Goal: Entertainment & Leisure: Consume media (video, audio)

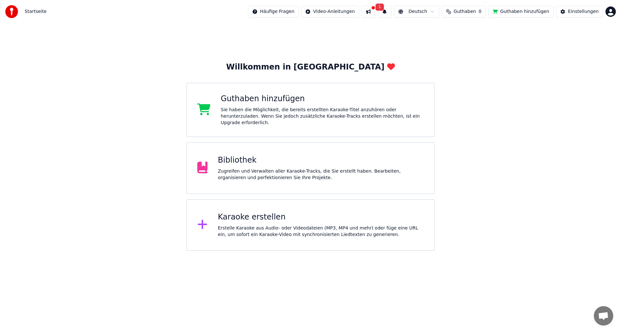
click at [375, 10] on button at bounding box center [369, 12] width 14 height 12
click at [391, 10] on button "1" at bounding box center [385, 12] width 14 height 12
click at [242, 102] on div "Guthaben hinzufügen" at bounding box center [322, 99] width 203 height 10
click at [518, 10] on button "Guthaben hinzufügen" at bounding box center [521, 12] width 65 height 12
click at [472, 13] on span "Guthaben" at bounding box center [465, 11] width 22 height 6
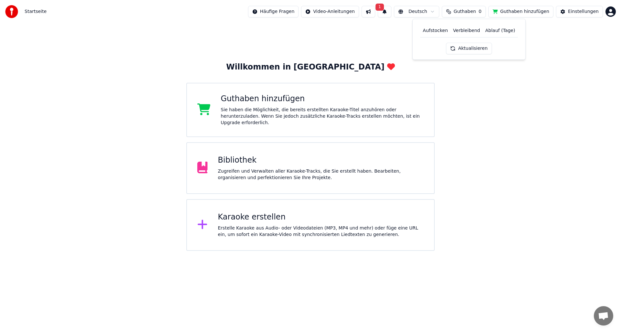
click at [473, 49] on button "Aktualisieren" at bounding box center [469, 49] width 46 height 12
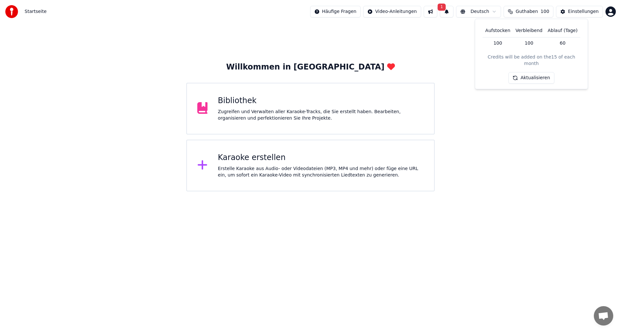
click at [238, 105] on div "Bibliothek" at bounding box center [321, 101] width 206 height 10
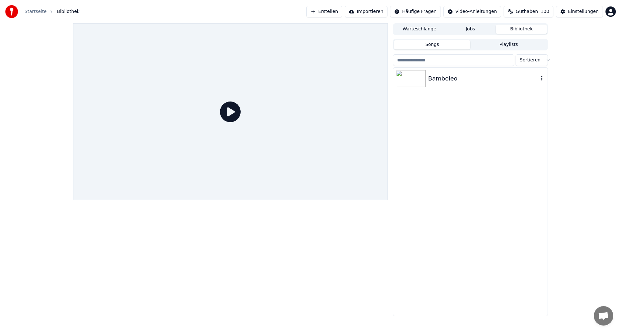
click at [415, 79] on img at bounding box center [411, 78] width 30 height 17
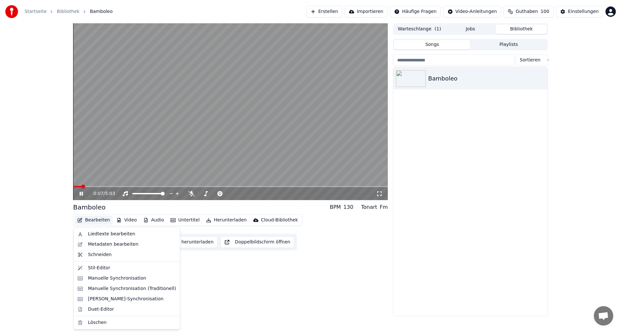
click at [93, 221] on button "Bearbeiten" at bounding box center [94, 220] width 38 height 9
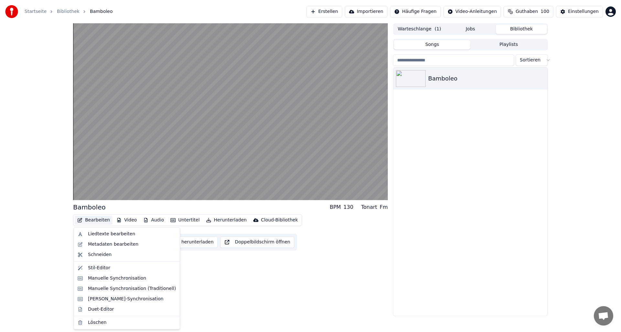
click at [64, 229] on div "Bamboleo BPM 130 Tonart Fm Bearbeiten Video Audio Untertitel Herunterladen Clou…" at bounding box center [310, 169] width 621 height 293
click at [99, 219] on button "Bearbeiten" at bounding box center [94, 220] width 38 height 9
click at [96, 235] on div "Liedtexte bearbeiten" at bounding box center [111, 234] width 47 height 6
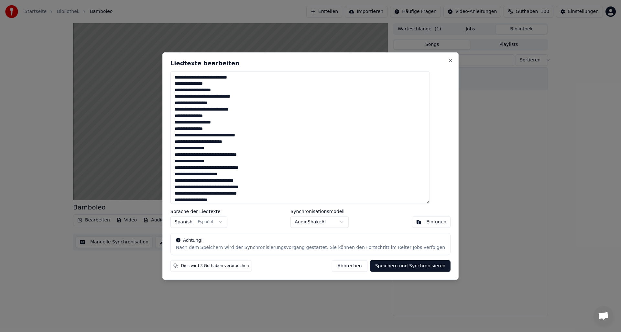
click at [338, 266] on button "Abbrechen" at bounding box center [349, 266] width 35 height 12
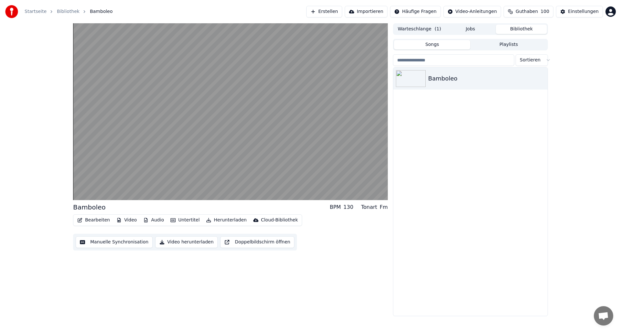
click at [95, 221] on button "Bearbeiten" at bounding box center [94, 220] width 38 height 9
click at [53, 246] on div "Bamboleo BPM 130 Tonart Fm Bearbeiten Video Audio Untertitel Herunterladen Clou…" at bounding box center [310, 169] width 621 height 293
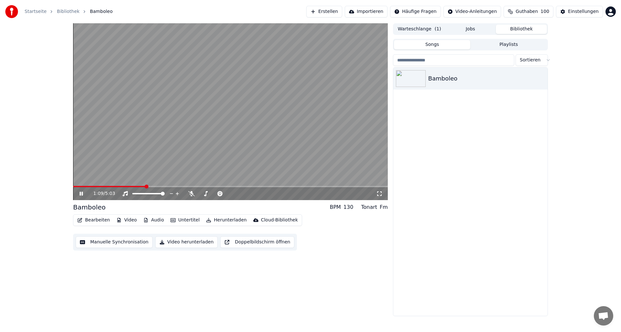
click at [81, 194] on icon at bounding box center [81, 194] width 3 height 4
click at [331, 12] on button "Erstellen" at bounding box center [324, 12] width 36 height 12
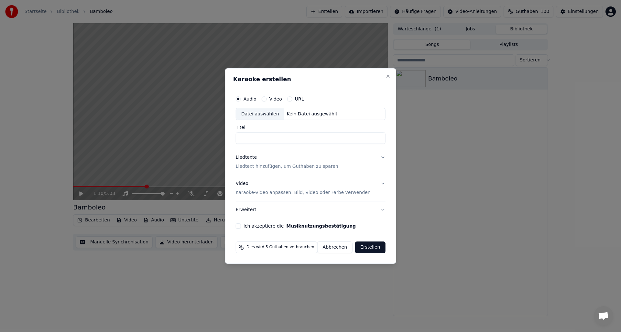
click at [326, 248] on button "Abbrechen" at bounding box center [334, 248] width 35 height 12
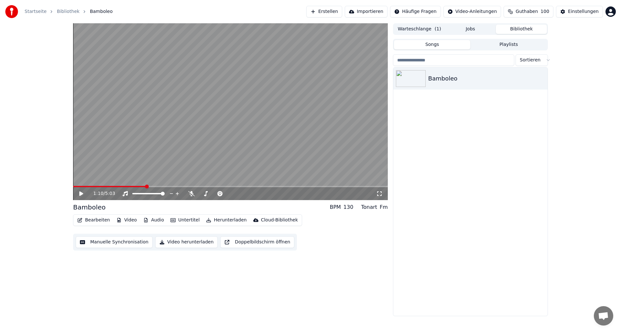
click at [379, 11] on button "Importieren" at bounding box center [366, 12] width 43 height 12
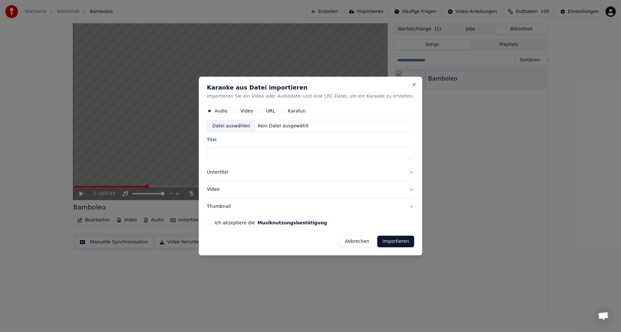
click at [349, 243] on button "Abbrechen" at bounding box center [356, 242] width 35 height 12
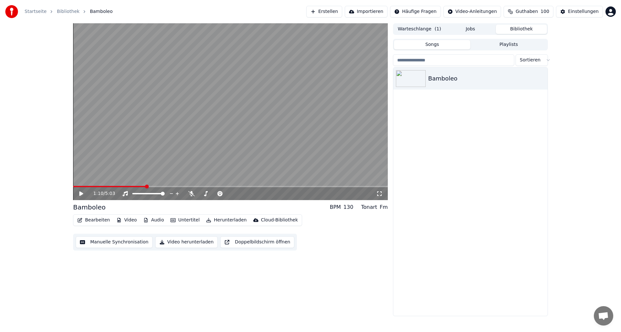
click at [336, 11] on button "Erstellen" at bounding box center [324, 12] width 36 height 12
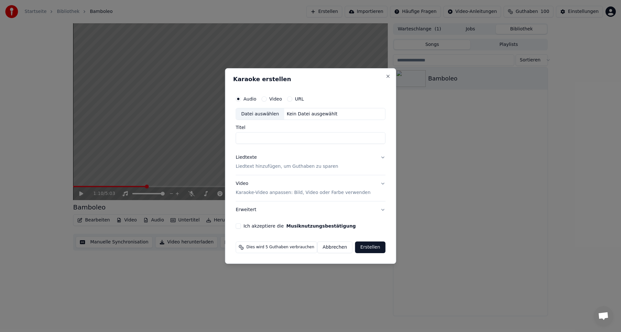
click at [331, 193] on p "Karaoke-Video anpassen: Bild, Video oder Farbe verwenden" at bounding box center [303, 193] width 135 height 6
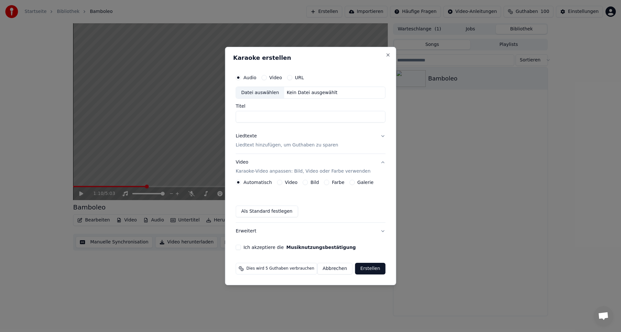
click at [280, 182] on button "Video" at bounding box center [279, 182] width 5 height 5
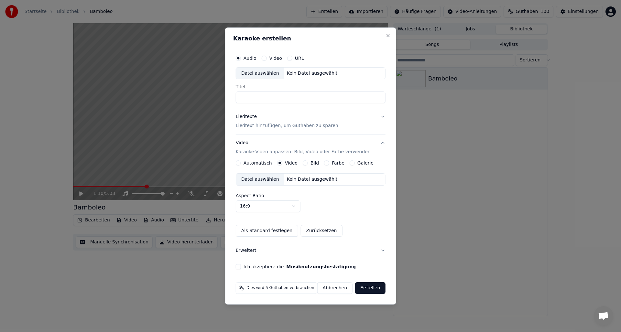
click at [240, 163] on button "Automatisch" at bounding box center [238, 162] width 5 height 5
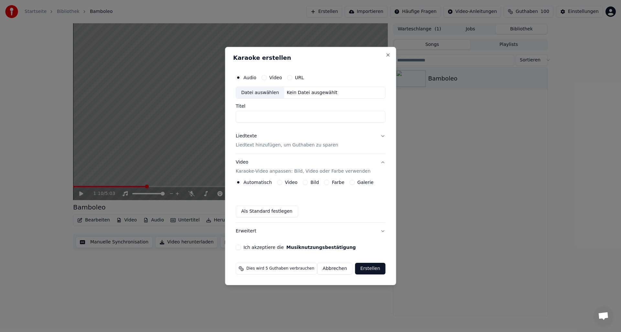
click at [239, 247] on button "Ich akzeptiere die Musiknutzungsbestätigung" at bounding box center [238, 247] width 5 height 5
click at [379, 230] on button "Erweitert" at bounding box center [311, 231] width 150 height 17
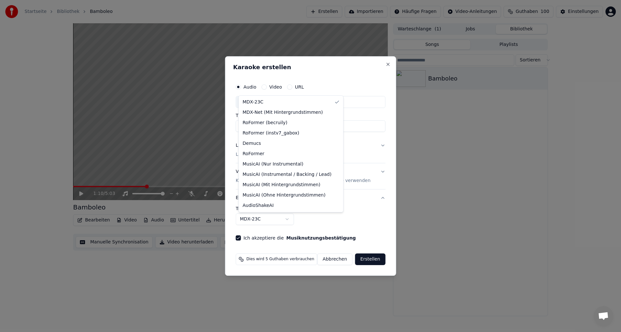
click at [291, 220] on body "**********" at bounding box center [310, 166] width 621 height 332
select select "**********"
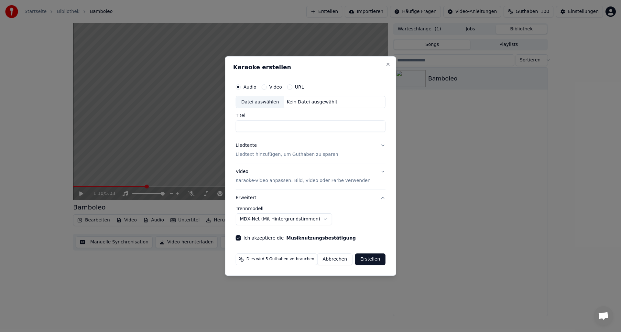
click at [249, 154] on p "Liedtext hinzufügen, um Guthaben zu sparen" at bounding box center [287, 155] width 103 height 6
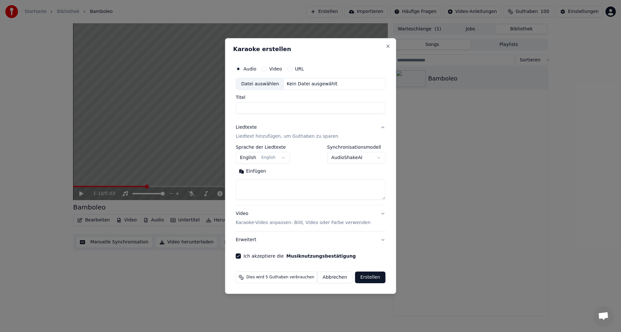
click at [283, 158] on button "English English" at bounding box center [263, 158] width 54 height 12
select select "**"
click at [251, 185] on textarea at bounding box center [311, 190] width 150 height 21
paste textarea "**********"
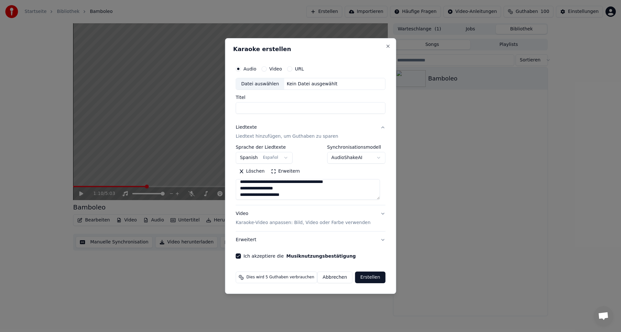
scroll to position [0, 0]
type textarea "**********"
click at [292, 83] on div "Kein Datei ausgewählt" at bounding box center [312, 84] width 56 height 6
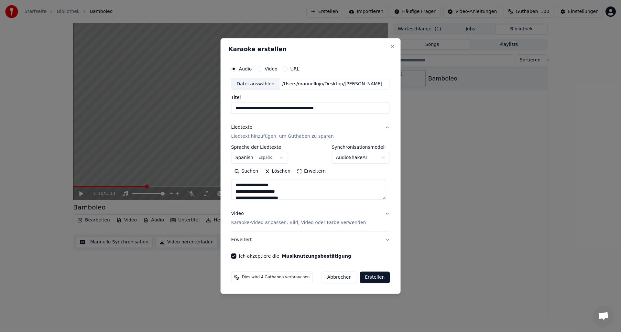
click at [343, 107] on input "**********" at bounding box center [310, 109] width 159 height 12
type input "**********"
click at [261, 68] on button "Video" at bounding box center [259, 68] width 5 height 5
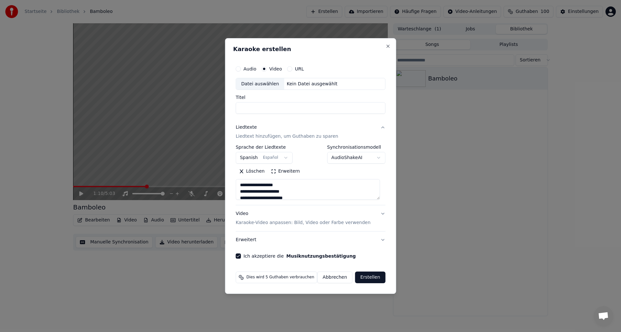
click at [295, 83] on div "Kein Datei ausgewählt" at bounding box center [312, 84] width 56 height 6
click at [241, 69] on button "Audio" at bounding box center [238, 68] width 5 height 5
click at [293, 83] on div "Kein Datei ausgewählt" at bounding box center [312, 84] width 56 height 6
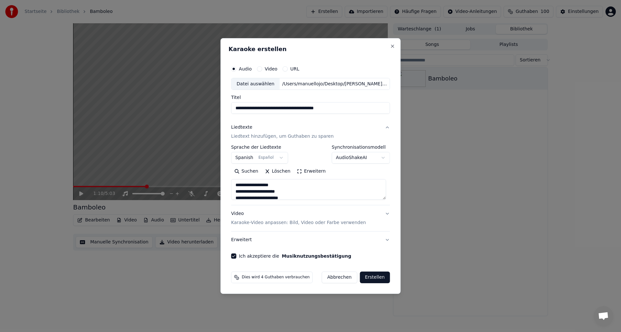
click at [384, 213] on button "Video Karaoke-Video anpassen: Bild, Video oder Farbe verwenden" at bounding box center [310, 219] width 159 height 26
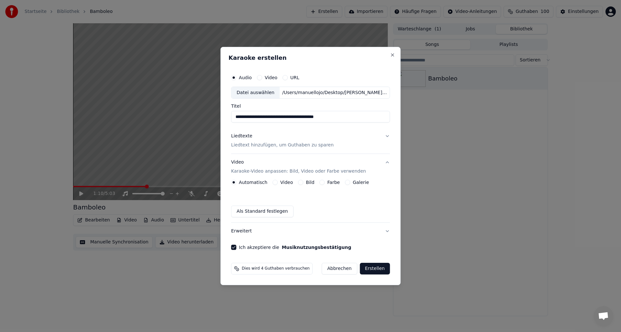
click at [347, 119] on input "**********" at bounding box center [310, 117] width 159 height 12
type input "**********"
click at [370, 271] on button "Erstellen" at bounding box center [375, 269] width 30 height 12
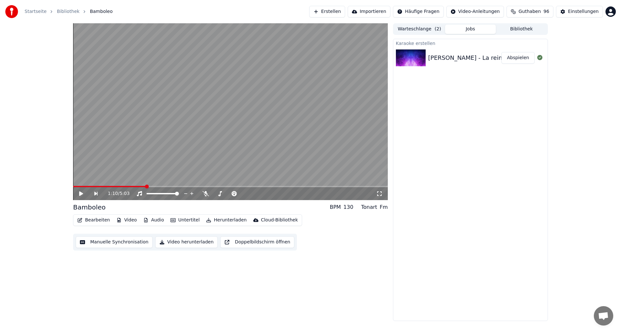
click at [407, 56] on img at bounding box center [411, 58] width 30 height 17
click at [519, 56] on button "Abspielen" at bounding box center [518, 58] width 33 height 12
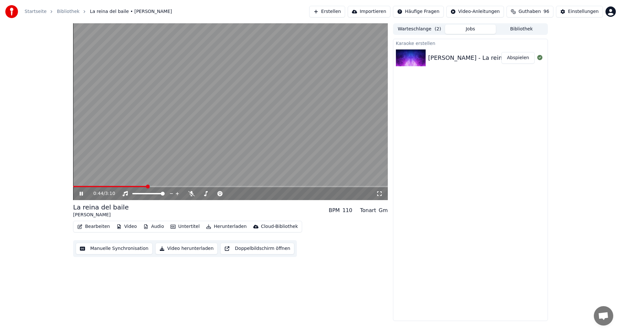
click at [82, 194] on icon at bounding box center [85, 193] width 15 height 5
click at [75, 187] on span at bounding box center [74, 186] width 2 height 1
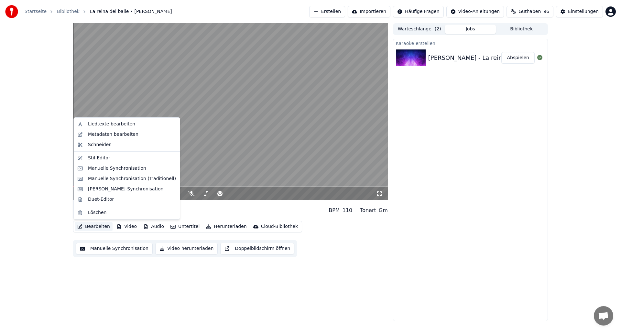
click at [96, 226] on button "Bearbeiten" at bounding box center [94, 226] width 38 height 9
click at [92, 158] on div "Stil-Editor" at bounding box center [99, 158] width 22 height 6
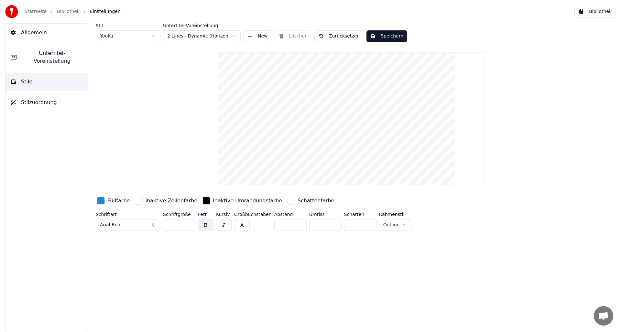
click at [186, 36] on html "Startseite Bibliothek Einstellungen Bibliothek Allgemein Untertitel-Voreinstell…" at bounding box center [310, 166] width 621 height 332
click at [142, 53] on html "Startseite Bibliothek Einstellungen Bibliothek Allgemein Untertitel-Voreinstell…" at bounding box center [310, 166] width 621 height 332
click at [60, 10] on link "Bibliothek" at bounding box center [68, 11] width 23 height 6
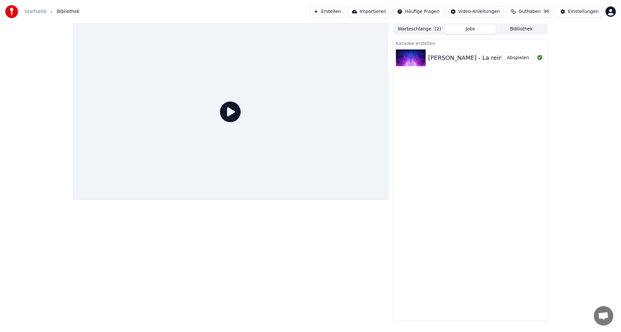
click at [409, 28] on button "Warteschlange ( 2 )" at bounding box center [419, 29] width 51 height 9
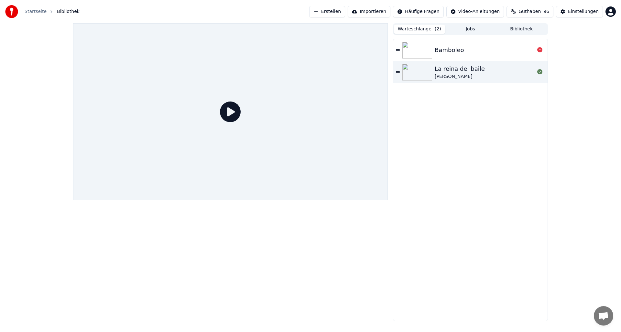
click at [417, 50] on img at bounding box center [418, 50] width 30 height 17
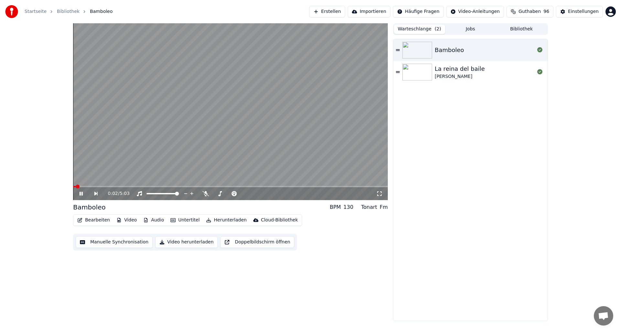
click at [81, 195] on icon at bounding box center [81, 194] width 3 height 4
click at [414, 71] on img at bounding box center [418, 72] width 30 height 17
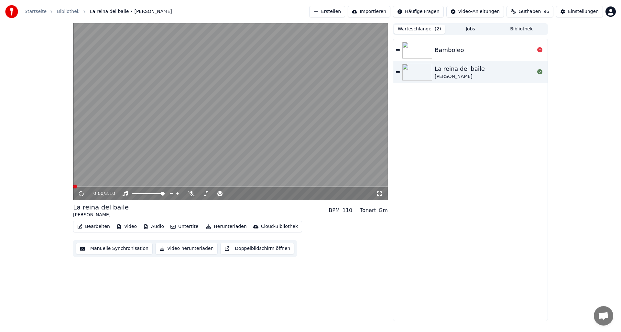
click at [415, 46] on img at bounding box center [418, 50] width 30 height 17
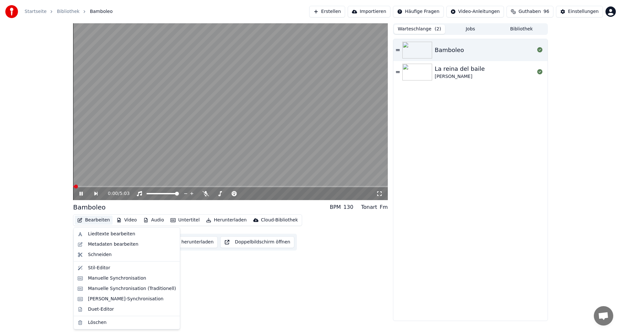
click at [96, 221] on button "Bearbeiten" at bounding box center [94, 220] width 38 height 9
click at [94, 270] on div "Stil-Editor" at bounding box center [99, 268] width 22 height 6
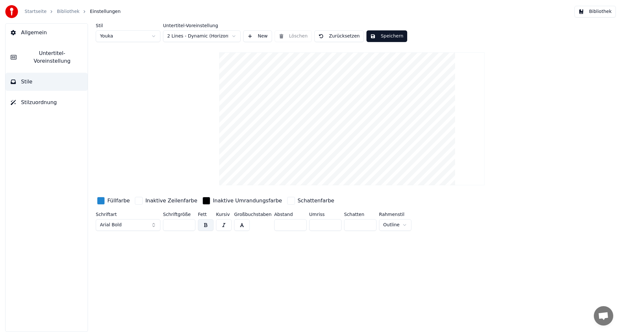
click at [234, 35] on html "Startseite Bibliothek Einstellungen Bibliothek Allgemein Untertitel-Voreinstell…" at bounding box center [310, 166] width 621 height 332
click at [111, 91] on html "Startseite Bibliothek Einstellungen Bibliothek Allgemein Untertitel-Voreinstell…" at bounding box center [310, 166] width 621 height 332
click at [45, 53] on span "Untertitel-Voreinstellung" at bounding box center [52, 58] width 61 height 16
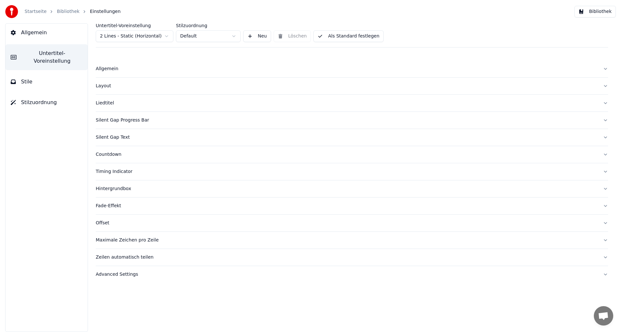
click at [103, 87] on div "Layout" at bounding box center [347, 86] width 502 height 6
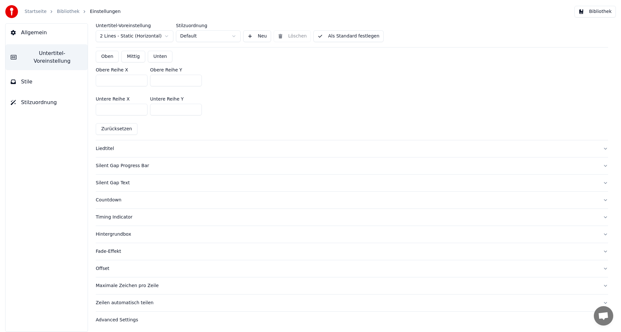
scroll to position [211, 0]
click at [103, 165] on div "Silent Gap Progress Bar" at bounding box center [347, 164] width 502 height 6
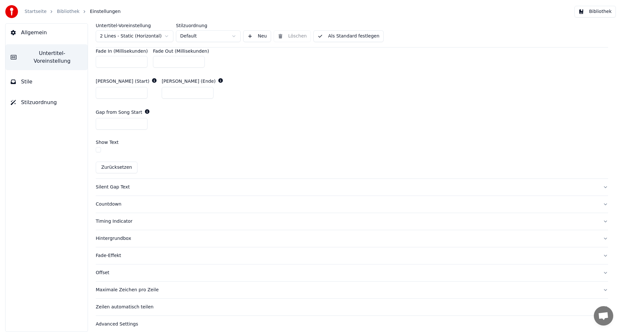
scroll to position [369, 0]
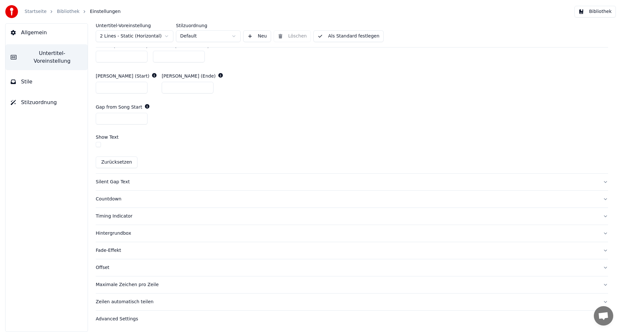
click at [108, 183] on div "Silent Gap Text" at bounding box center [347, 182] width 502 height 6
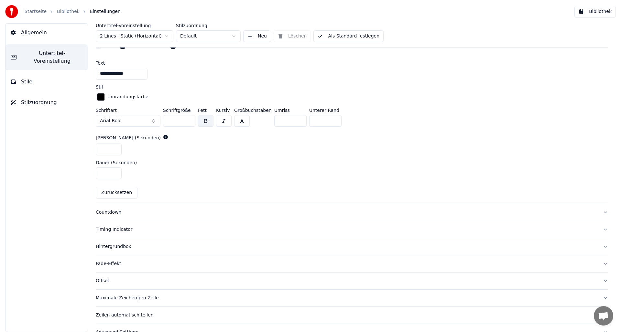
scroll to position [280, 0]
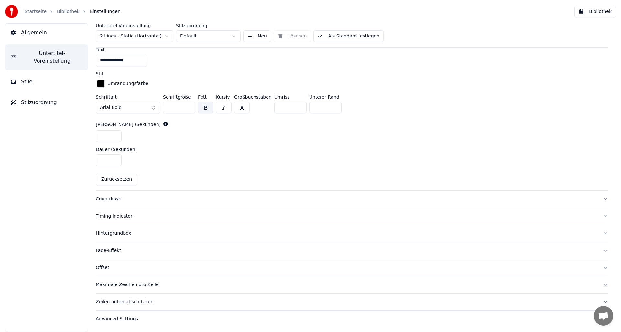
click at [101, 200] on div "Countdown" at bounding box center [347, 199] width 502 height 6
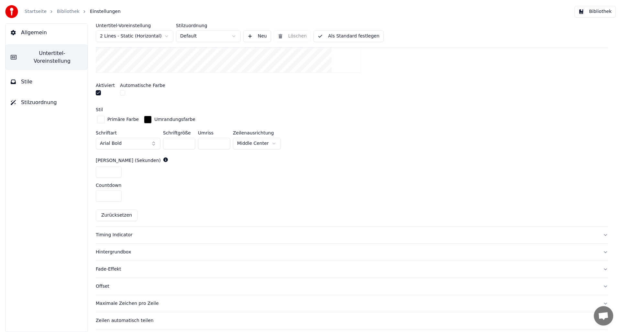
scroll to position [256, 0]
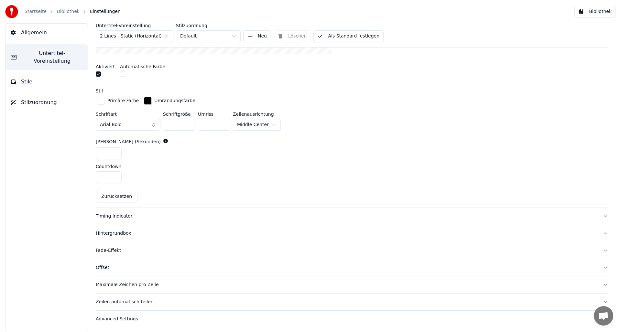
click at [101, 218] on div "Timing Indicator" at bounding box center [347, 216] width 502 height 6
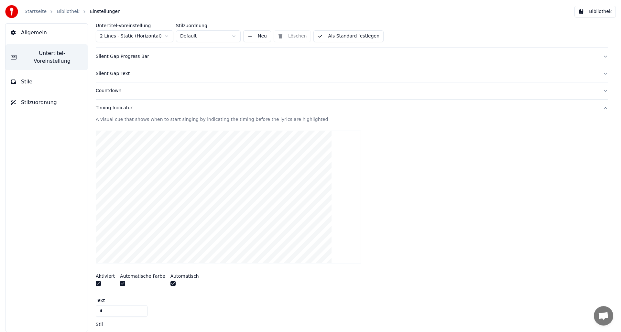
scroll to position [0, 0]
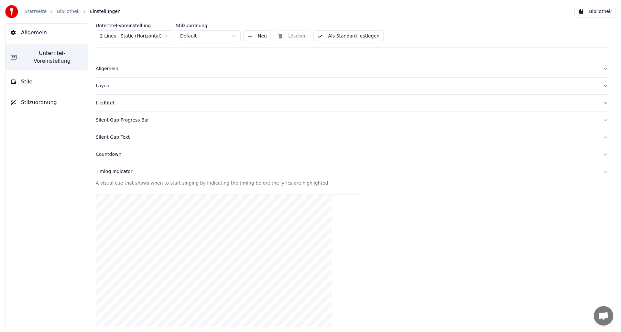
click at [64, 11] on link "Bibliothek" at bounding box center [68, 11] width 23 height 6
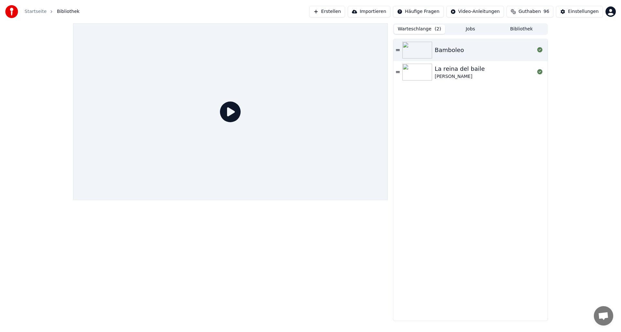
click at [420, 70] on img at bounding box center [418, 72] width 30 height 17
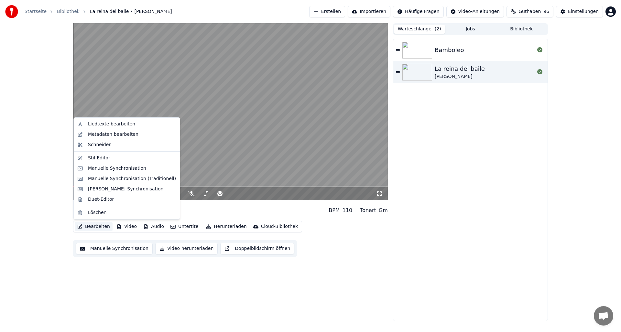
click at [90, 226] on button "Bearbeiten" at bounding box center [94, 226] width 38 height 9
click at [92, 159] on div "Stil-Editor" at bounding box center [99, 158] width 22 height 6
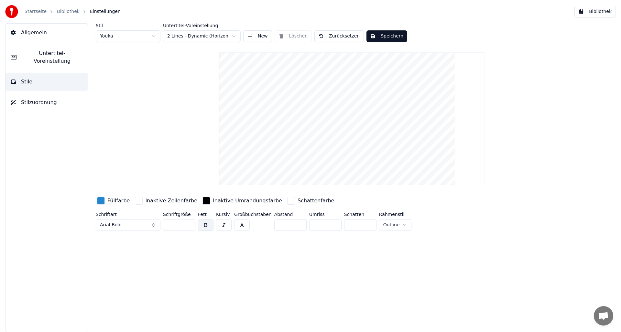
click at [42, 53] on span "Untertitel-Voreinstellung" at bounding box center [52, 58] width 61 height 16
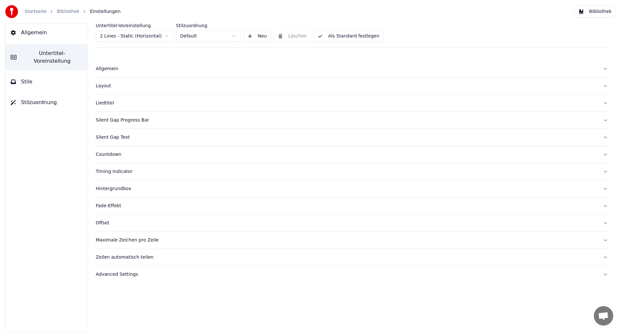
click at [108, 139] on div "Silent Gap Text" at bounding box center [347, 137] width 502 height 6
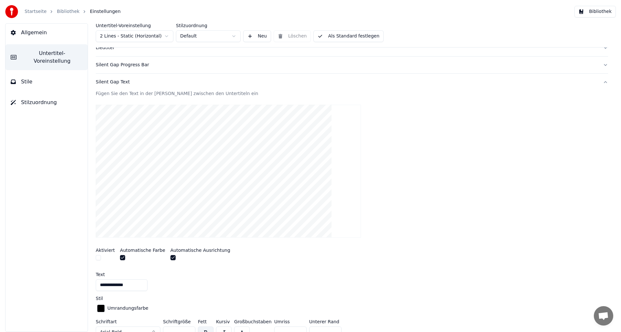
scroll to position [58, 0]
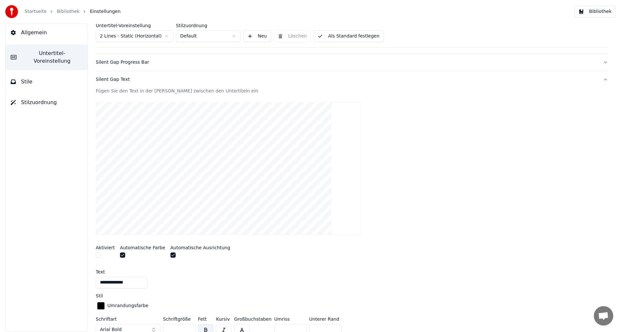
click at [98, 255] on button "button" at bounding box center [98, 255] width 5 height 5
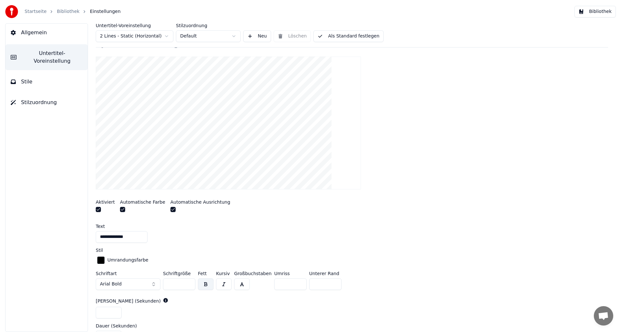
scroll to position [103, 0]
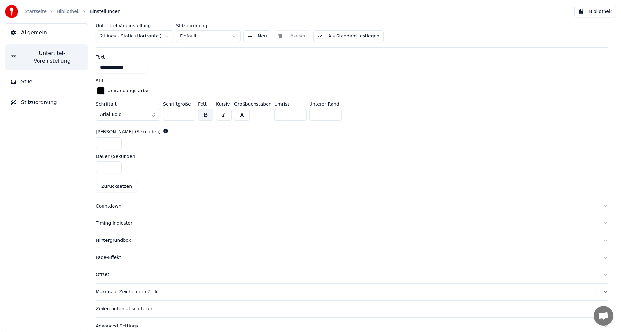
click at [109, 207] on div "Countdown" at bounding box center [347, 206] width 502 height 6
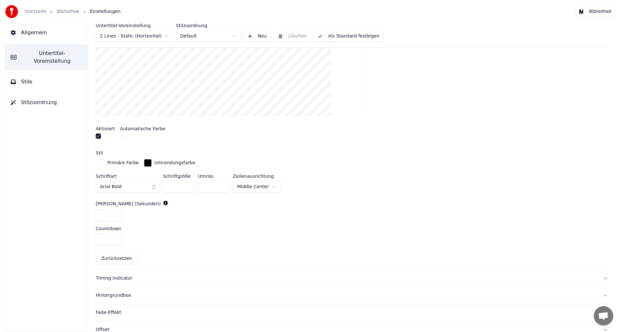
scroll to position [256, 0]
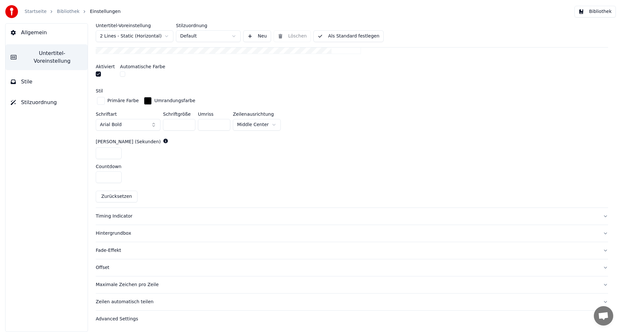
click at [108, 217] on div "Timing Indicator" at bounding box center [347, 216] width 502 height 6
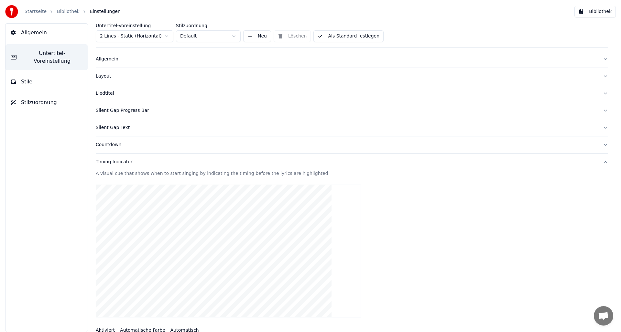
scroll to position [0, 0]
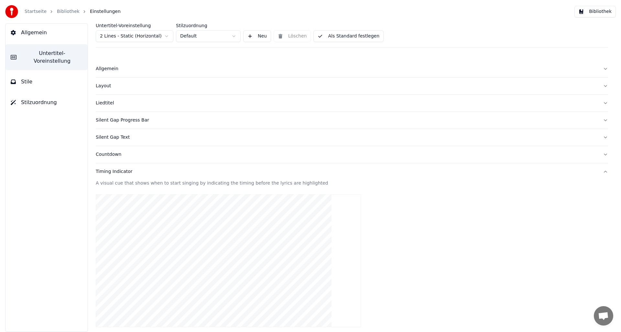
click at [108, 120] on div "Silent Gap Progress Bar" at bounding box center [347, 120] width 502 height 6
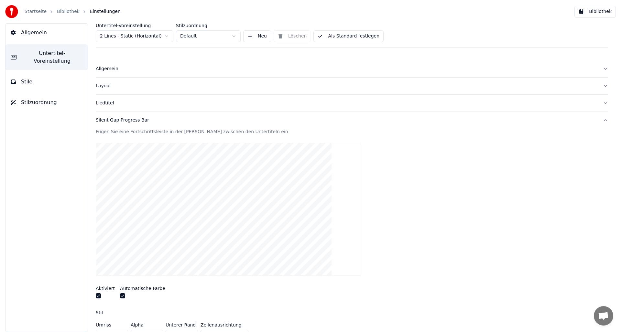
click at [95, 11] on span "Einstellungen" at bounding box center [105, 11] width 31 height 6
click at [592, 11] on button "Bibliothek" at bounding box center [595, 12] width 41 height 12
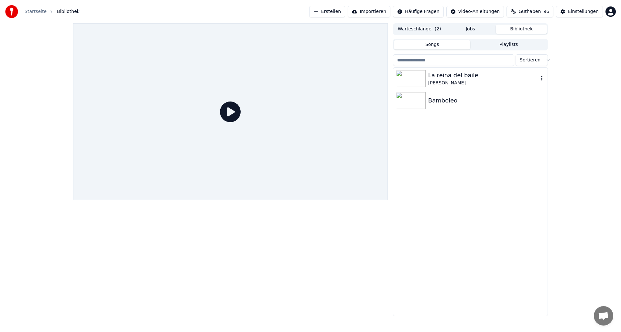
click at [440, 80] on div "[PERSON_NAME]" at bounding box center [483, 83] width 110 height 6
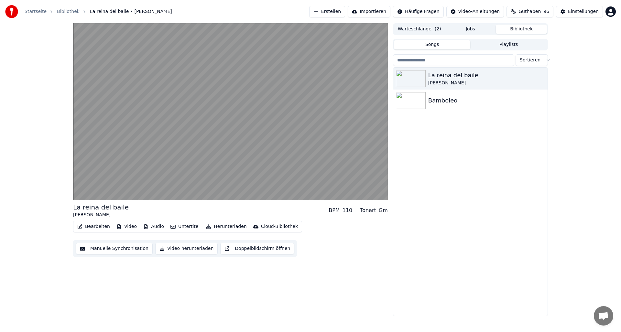
click at [181, 228] on button "Untertitel" at bounding box center [185, 226] width 34 height 9
click at [200, 211] on div "La reina del baile [PERSON_NAME] BPM 110 Tonart Gm" at bounding box center [230, 211] width 315 height 16
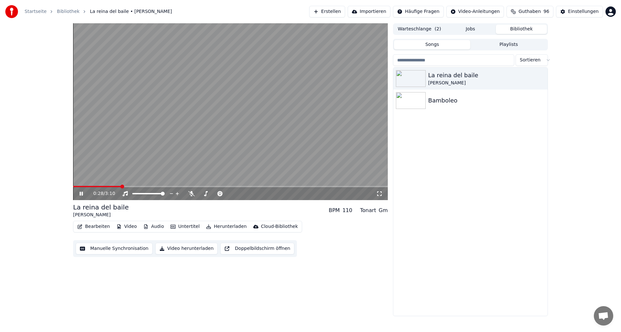
click at [74, 187] on span at bounding box center [97, 186] width 48 height 1
click at [81, 195] on icon at bounding box center [85, 193] width 15 height 5
click at [73, 185] on span at bounding box center [75, 187] width 4 height 4
click at [542, 78] on icon "button" at bounding box center [542, 78] width 6 height 5
click at [82, 193] on icon at bounding box center [85, 193] width 15 height 5
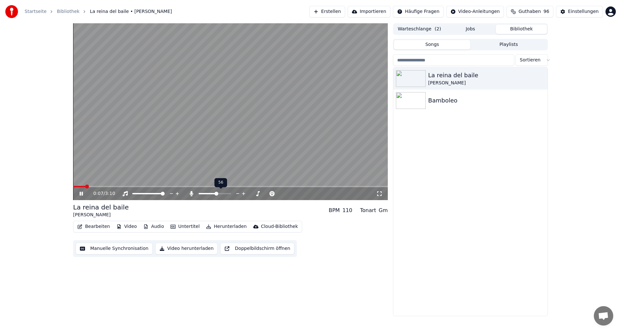
click at [217, 194] on span at bounding box center [217, 194] width 4 height 4
click at [199, 196] on span at bounding box center [201, 194] width 4 height 4
click at [223, 194] on span at bounding box center [218, 193] width 11 height 1
click at [80, 194] on icon at bounding box center [81, 194] width 3 height 4
click at [93, 227] on button "Bearbeiten" at bounding box center [94, 226] width 38 height 9
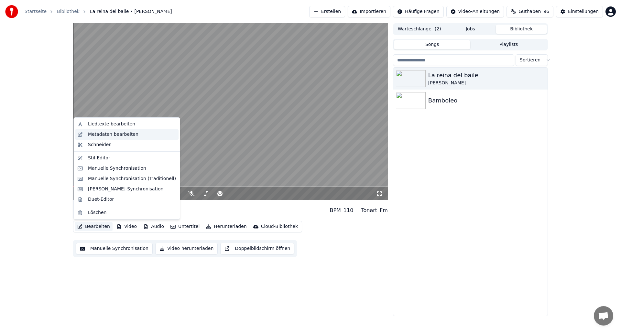
click at [98, 135] on div "Metadaten bearbeiten" at bounding box center [113, 134] width 50 height 6
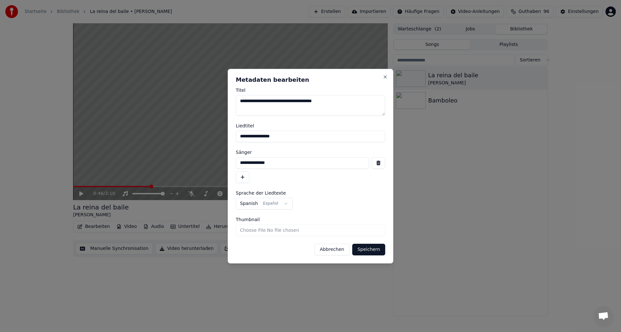
click at [280, 102] on textarea "**********" at bounding box center [310, 105] width 149 height 21
type textarea "**********"
click at [367, 249] on button "Speichern" at bounding box center [368, 250] width 33 height 12
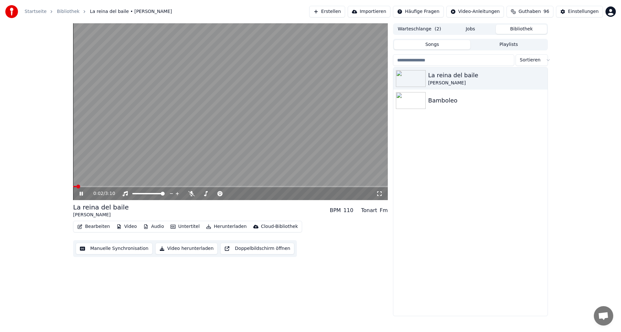
click at [76, 186] on span at bounding box center [74, 186] width 3 height 1
click at [73, 186] on span at bounding box center [73, 186] width 0 height 1
click at [82, 194] on icon at bounding box center [81, 194] width 3 height 4
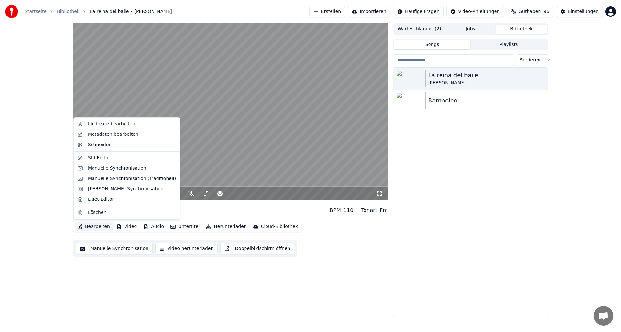
click at [95, 227] on button "Bearbeiten" at bounding box center [94, 226] width 38 height 9
click at [97, 135] on div "Metadaten bearbeiten" at bounding box center [113, 134] width 50 height 6
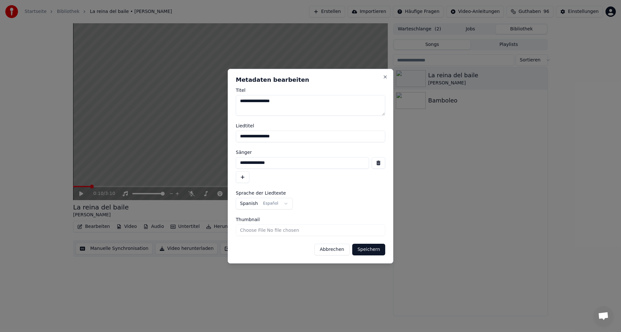
click at [281, 164] on input "**********" at bounding box center [302, 163] width 133 height 12
type input "*"
click at [278, 136] on input "**********" at bounding box center [310, 137] width 149 height 12
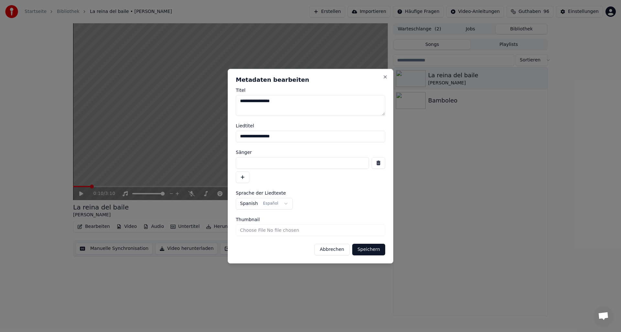
click at [278, 136] on input "**********" at bounding box center [310, 137] width 149 height 12
click at [367, 252] on button "Speichern" at bounding box center [368, 250] width 33 height 12
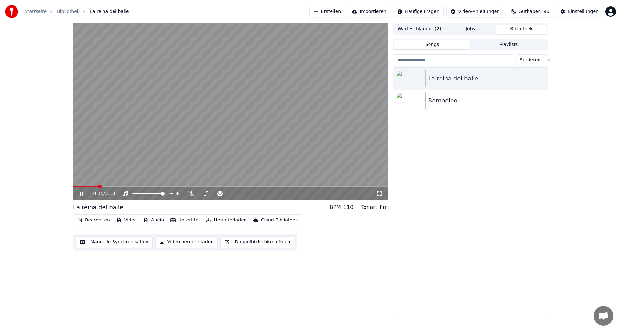
click at [75, 186] on span at bounding box center [85, 186] width 25 height 1
click at [56, 186] on div "0:00 / 3:10 La reina del baile BPM 110 Tonart Fm Bearbeiten Video Audio Unterti…" at bounding box center [310, 169] width 621 height 293
click at [81, 193] on icon at bounding box center [81, 194] width 3 height 4
click at [62, 188] on div "0:00 / 3:10 La reina del baile BPM 110 Tonart Fm Bearbeiten Video Audio Unterti…" at bounding box center [310, 169] width 621 height 293
click at [80, 193] on icon at bounding box center [81, 194] width 4 height 5
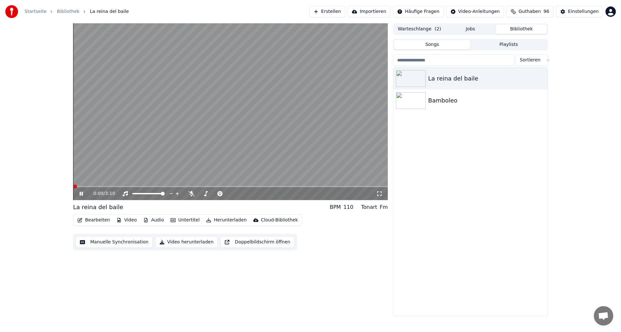
click at [80, 193] on icon at bounding box center [81, 194] width 3 height 4
click at [56, 186] on div "0:00 / 3:10 La reina del baile BPM 110 Tonart Fm Bearbeiten Video Audio Unterti…" at bounding box center [310, 169] width 621 height 293
click at [80, 193] on icon at bounding box center [81, 194] width 4 height 5
click at [177, 194] on icon at bounding box center [177, 193] width 3 height 3
click at [243, 193] on icon at bounding box center [243, 193] width 3 height 3
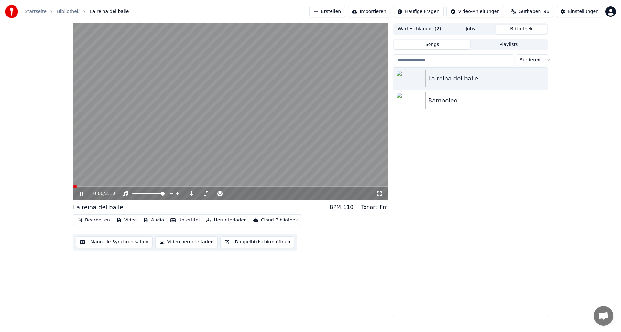
click at [145, 153] on video at bounding box center [230, 111] width 315 height 177
click at [82, 194] on icon at bounding box center [81, 194] width 4 height 5
click at [112, 191] on div "0:24 / 3:10" at bounding box center [230, 193] width 315 height 14
click at [81, 192] on icon at bounding box center [85, 193] width 15 height 5
click at [114, 186] on span at bounding box center [114, 187] width 4 height 4
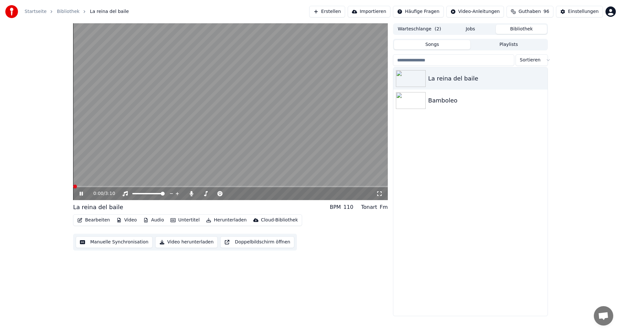
click at [73, 185] on span at bounding box center [75, 187] width 4 height 4
click at [81, 195] on icon at bounding box center [85, 193] width 15 height 5
click at [73, 186] on span at bounding box center [75, 187] width 4 height 4
click at [88, 222] on button "Bearbeiten" at bounding box center [94, 220] width 38 height 9
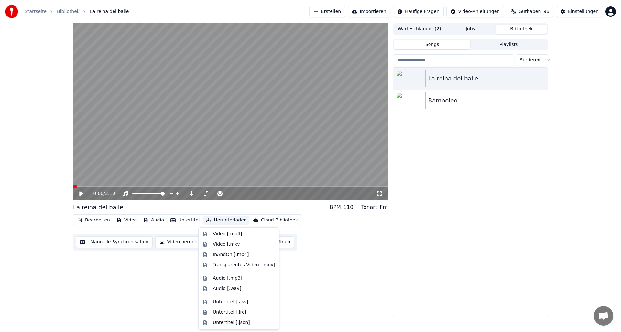
click at [358, 274] on div "0:00 / 3:10 La reina del baile BPM 110 Tonart Fm Bearbeiten Video Audio Unterti…" at bounding box center [230, 169] width 315 height 293
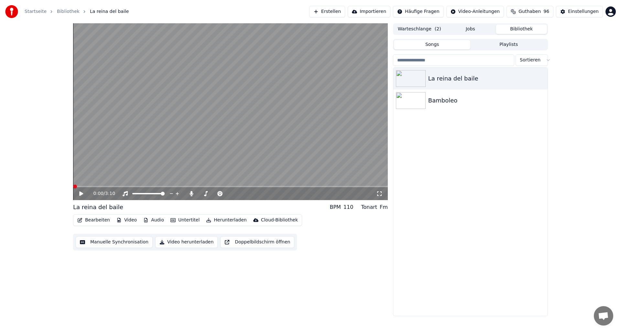
click at [222, 242] on button "Doppelbildschirm öffnen" at bounding box center [257, 243] width 74 height 12
click at [259, 194] on icon at bounding box center [257, 193] width 3 height 3
click at [83, 193] on icon at bounding box center [81, 194] width 3 height 4
click at [355, 187] on span at bounding box center [217, 186] width 289 height 1
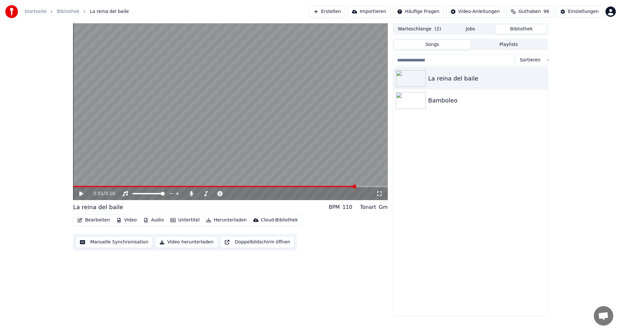
click at [81, 195] on icon at bounding box center [81, 194] width 4 height 5
click at [82, 193] on icon at bounding box center [81, 194] width 4 height 5
click at [81, 196] on icon at bounding box center [85, 193] width 15 height 5
click at [73, 185] on span at bounding box center [75, 187] width 4 height 4
click at [81, 193] on icon at bounding box center [81, 194] width 4 height 5
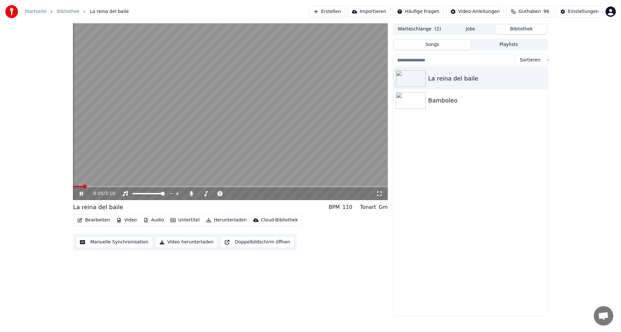
click at [82, 193] on icon at bounding box center [81, 194] width 3 height 4
click at [73, 185] on span at bounding box center [75, 187] width 4 height 4
click at [81, 194] on icon at bounding box center [81, 194] width 4 height 5
click at [81, 194] on icon at bounding box center [85, 193] width 15 height 5
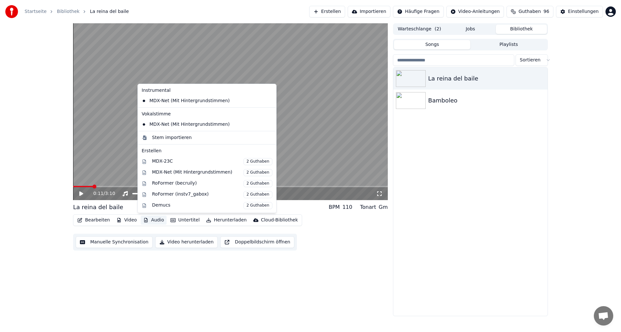
click at [155, 220] on button "Audio" at bounding box center [154, 220] width 26 height 9
click at [168, 138] on div "Stem importieren" at bounding box center [172, 138] width 40 height 6
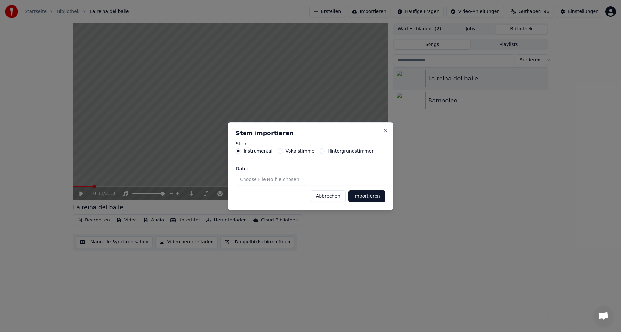
click at [280, 178] on input "Datei" at bounding box center [310, 180] width 149 height 12
type input "**********"
click at [363, 197] on button "Importieren" at bounding box center [367, 197] width 37 height 12
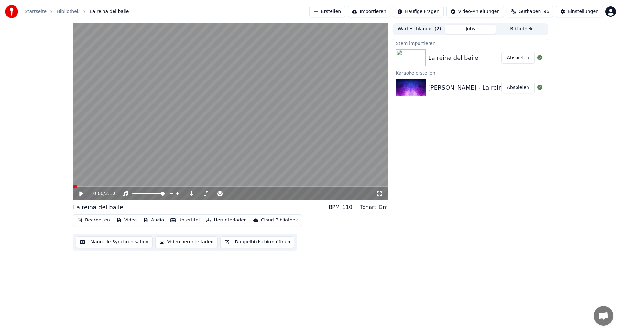
click at [73, 186] on span at bounding box center [75, 187] width 4 height 4
click at [82, 194] on icon at bounding box center [81, 194] width 4 height 5
click at [199, 193] on span at bounding box center [201, 194] width 4 height 4
click at [82, 192] on icon at bounding box center [85, 193] width 15 height 5
click at [75, 187] on span at bounding box center [126, 186] width 107 height 1
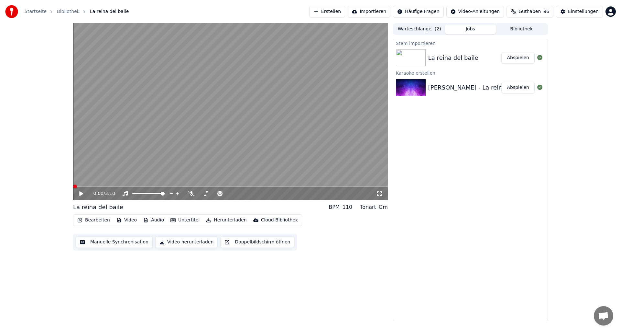
click at [63, 187] on div "0:00 / 3:10 La reina del baile BPM 110 Tonart Gm Bearbeiten Video Audio Unterti…" at bounding box center [310, 172] width 621 height 298
click at [81, 194] on icon at bounding box center [81, 194] width 4 height 5
click at [81, 194] on icon at bounding box center [85, 193] width 15 height 5
click at [53, 185] on div "0:00 / 3:10 La reina del baile BPM 110 Tonart Gm Bearbeiten Video Audio Unterti…" at bounding box center [310, 172] width 621 height 298
click at [81, 193] on icon at bounding box center [81, 194] width 4 height 5
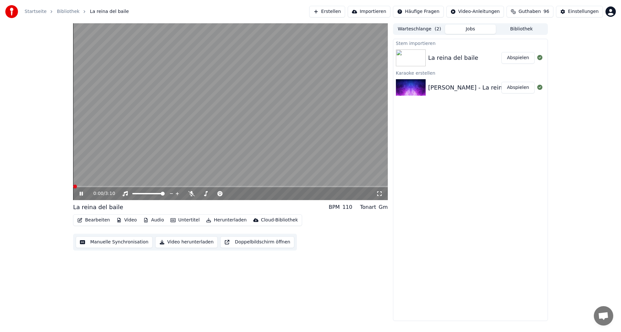
click at [42, 184] on div "0:00 / 3:10 La reina del baile BPM 110 Tonart Gm Bearbeiten Video Audio Unterti…" at bounding box center [310, 172] width 621 height 298
click at [217, 187] on div "0:00 / 3:10" at bounding box center [230, 193] width 315 height 13
click at [515, 57] on button "Abspielen" at bounding box center [518, 58] width 33 height 12
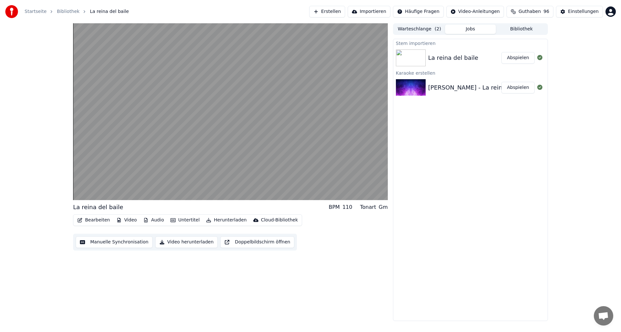
click at [502, 52] on button "Abspielen" at bounding box center [518, 58] width 33 height 12
click at [515, 57] on button "Abspielen" at bounding box center [518, 58] width 33 height 12
click at [502, 52] on button "Abspielen" at bounding box center [518, 58] width 33 height 12
click at [514, 87] on button "Abspielen" at bounding box center [518, 88] width 33 height 12
click at [502, 82] on button "Abspielen" at bounding box center [518, 88] width 33 height 12
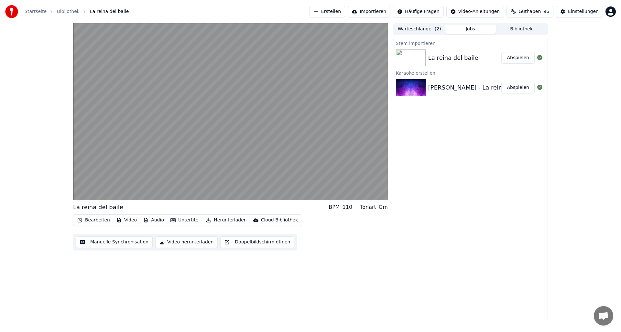
click at [502, 82] on button "Abspielen" at bounding box center [518, 88] width 33 height 12
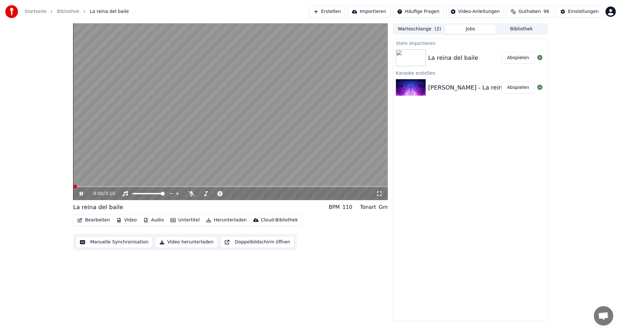
click at [80, 193] on icon at bounding box center [81, 194] width 3 height 4
click at [515, 88] on button "Abspielen" at bounding box center [518, 88] width 33 height 12
click at [338, 187] on span at bounding box center [230, 186] width 315 height 1
click at [315, 187] on span at bounding box center [194, 186] width 242 height 1
click at [325, 187] on div "2:29 / 3:10" at bounding box center [230, 193] width 315 height 13
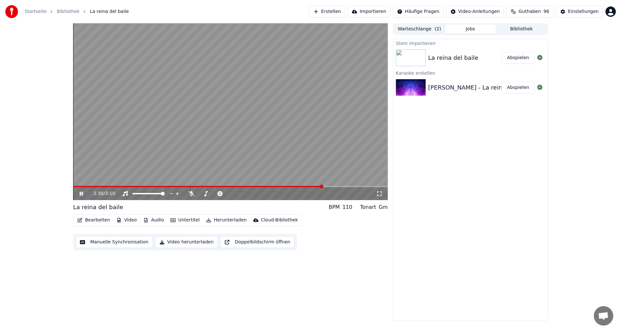
click at [328, 187] on span at bounding box center [230, 186] width 315 height 1
click at [527, 28] on button "Bibliothek" at bounding box center [521, 29] width 51 height 9
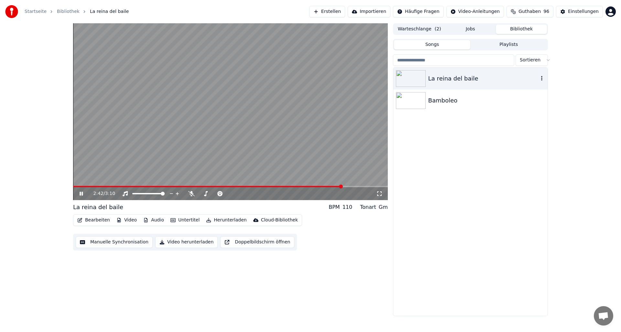
click at [437, 78] on div "La reina del baile" at bounding box center [483, 78] width 110 height 9
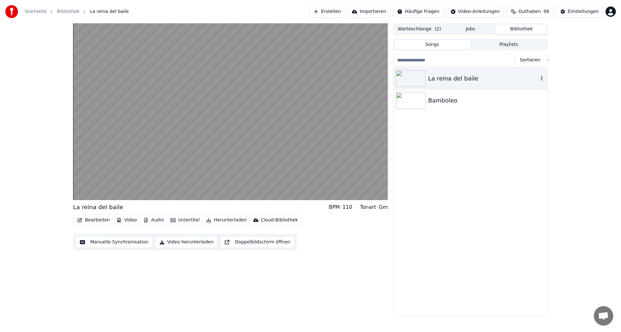
click at [437, 78] on div "La reina del baile" at bounding box center [483, 78] width 110 height 9
click at [424, 29] on button "Warteschlange ( 2 )" at bounding box center [419, 29] width 51 height 9
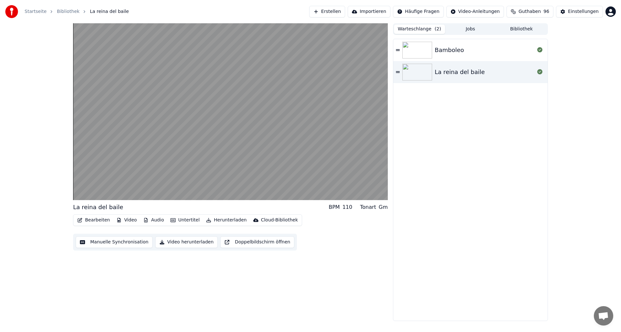
click at [408, 26] on button "Warteschlange ( 2 )" at bounding box center [419, 29] width 51 height 9
click at [517, 30] on button "Bibliothek" at bounding box center [521, 29] width 51 height 9
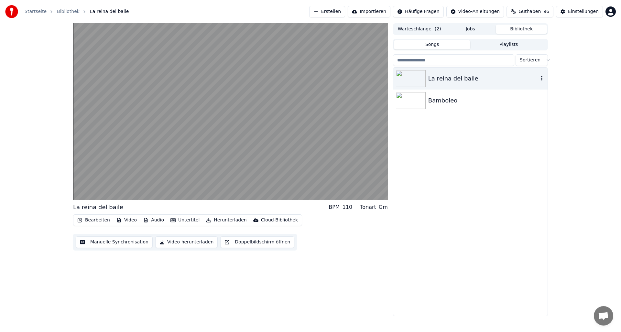
click at [440, 81] on div "La reina del baile" at bounding box center [483, 78] width 110 height 9
click at [512, 39] on div "Songs Playlists" at bounding box center [470, 45] width 155 height 12
click at [509, 43] on button "Playlists" at bounding box center [508, 44] width 77 height 9
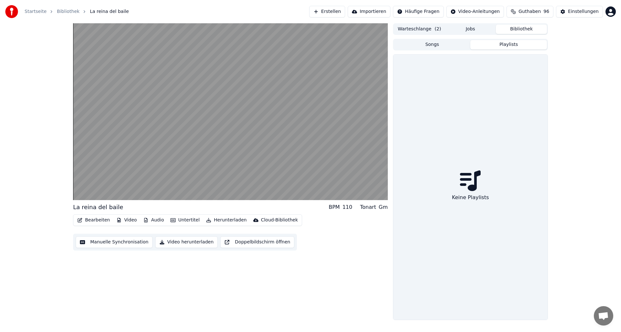
click at [416, 28] on button "Warteschlange ( 2 )" at bounding box center [419, 29] width 51 height 9
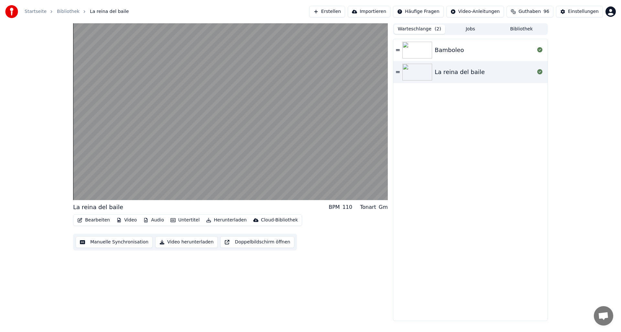
click at [525, 28] on button "Bibliothek" at bounding box center [521, 29] width 51 height 9
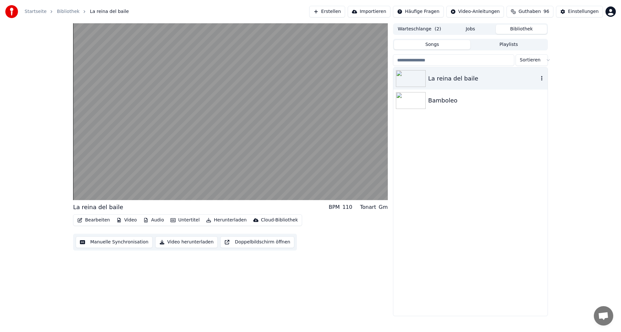
click at [438, 79] on div "La reina del baile" at bounding box center [483, 78] width 110 height 9
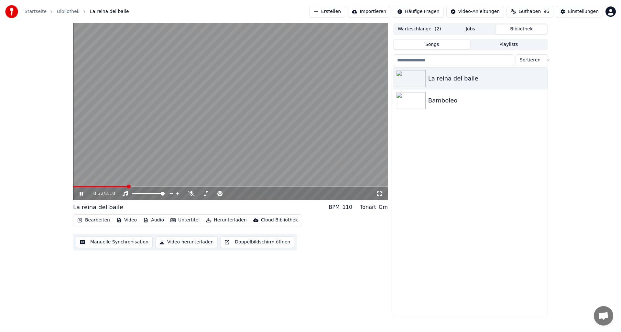
click at [153, 219] on button "Audio" at bounding box center [154, 220] width 26 height 9
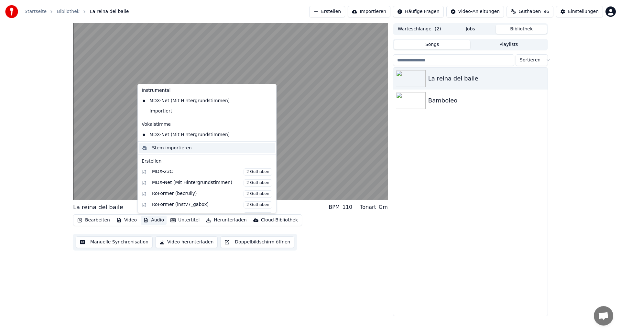
click at [206, 148] on div "Stem importieren" at bounding box center [212, 148] width 120 height 6
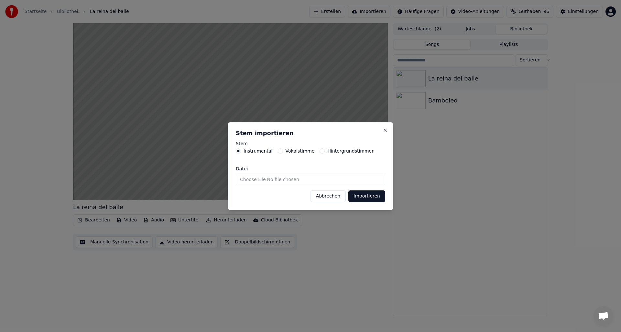
click at [325, 194] on button "Abbrechen" at bounding box center [328, 197] width 35 height 12
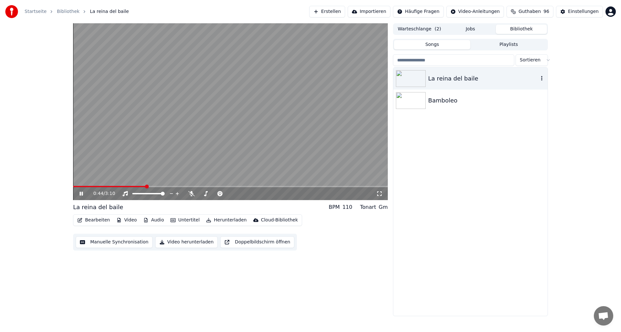
click at [543, 77] on icon "button" at bounding box center [542, 78] width 6 height 5
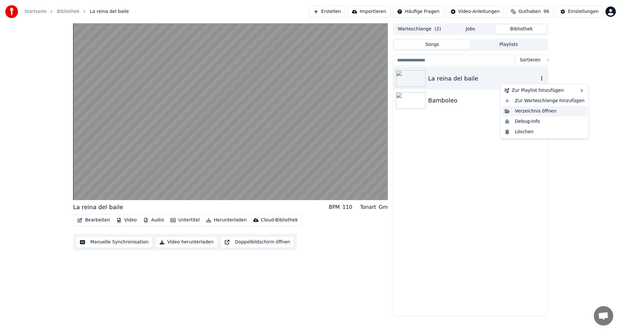
click at [520, 110] on div "Verzeichnis öffnen" at bounding box center [544, 111] width 85 height 10
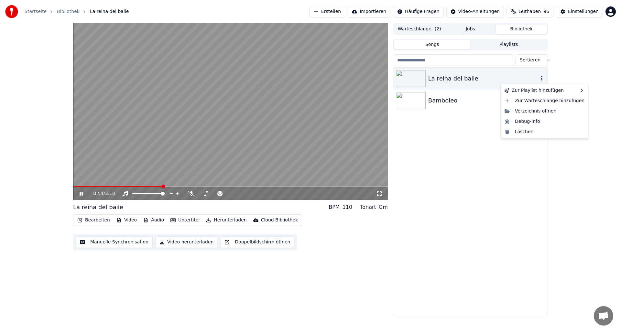
click at [542, 79] on icon "button" at bounding box center [541, 78] width 1 height 5
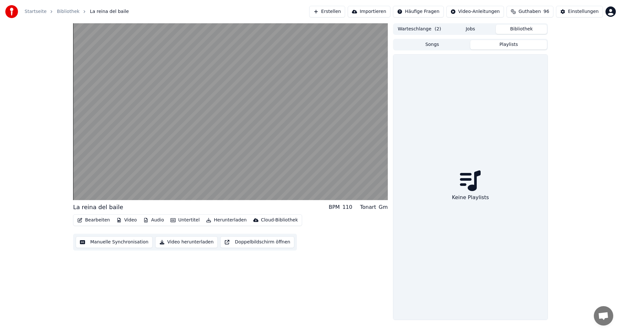
click at [508, 44] on button "Playlists" at bounding box center [508, 44] width 77 height 9
click at [420, 45] on button "Songs" at bounding box center [432, 44] width 77 height 9
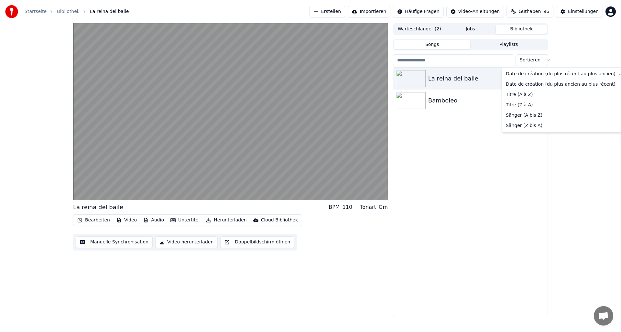
click at [547, 60] on html "Startseite Bibliothek La reina del baile Erstellen Importieren Häufige Fragen V…" at bounding box center [310, 166] width 621 height 332
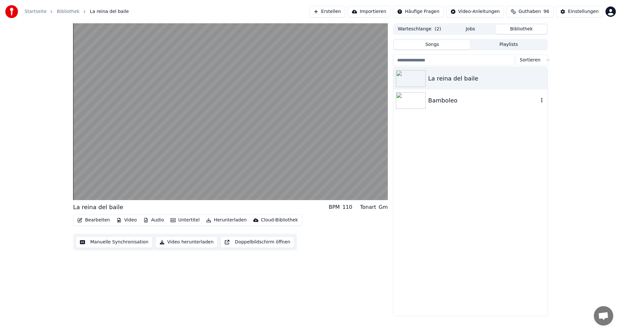
click at [476, 110] on html "Startseite Bibliothek La reina del baile Erstellen Importieren Häufige Fragen V…" at bounding box center [310, 166] width 621 height 332
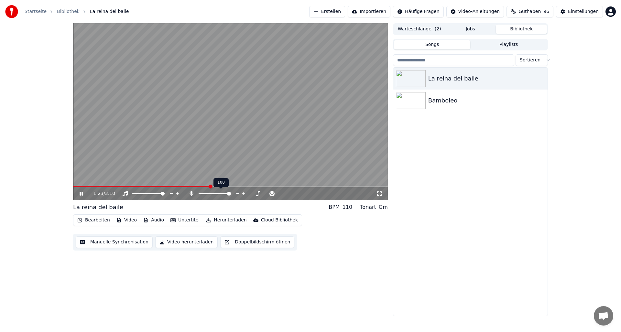
click at [231, 193] on span at bounding box center [229, 194] width 4 height 4
click at [184, 195] on div "1:25 / 3:10" at bounding box center [235, 194] width 283 height 6
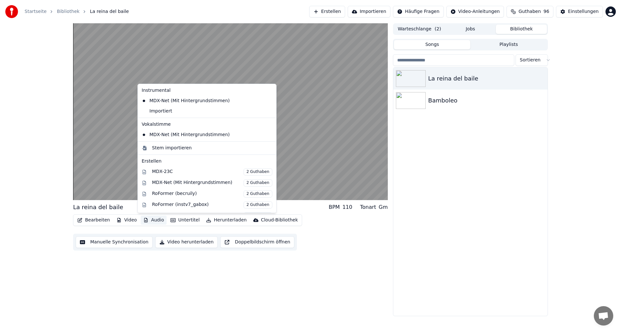
click at [155, 220] on button "Audio" at bounding box center [154, 220] width 26 height 9
click at [171, 148] on div "Stem importieren" at bounding box center [172, 148] width 40 height 6
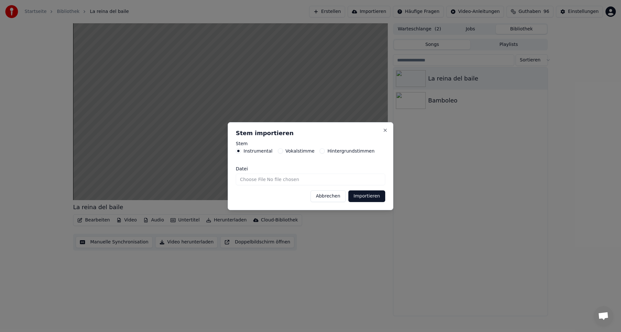
click at [262, 179] on input "Datei" at bounding box center [310, 180] width 149 height 12
type input "**********"
click at [360, 197] on button "Importieren" at bounding box center [367, 197] width 37 height 12
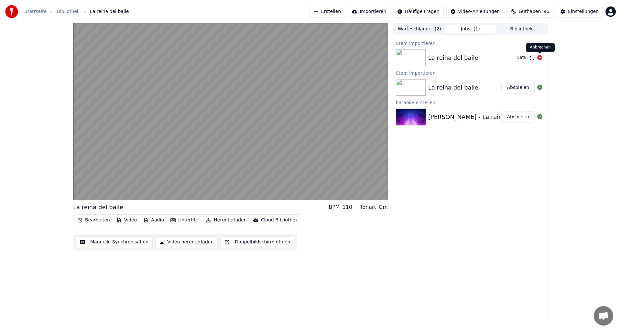
click at [540, 58] on icon at bounding box center [539, 57] width 5 height 5
click at [541, 57] on icon at bounding box center [539, 57] width 5 height 5
click at [515, 87] on button "Abspielen" at bounding box center [518, 88] width 33 height 12
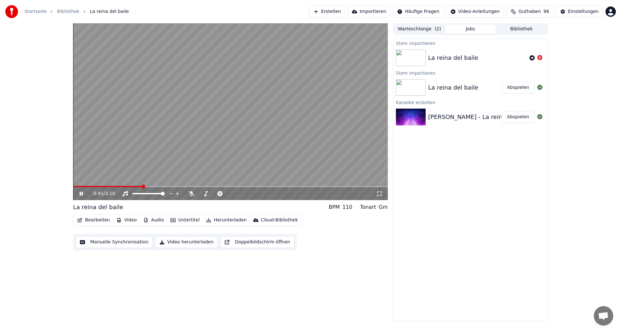
click at [136, 187] on span at bounding box center [107, 186] width 69 height 1
click at [131, 187] on span at bounding box center [102, 186] width 58 height 1
click at [79, 193] on icon at bounding box center [85, 193] width 15 height 5
click at [97, 187] on span at bounding box center [123, 186] width 101 height 1
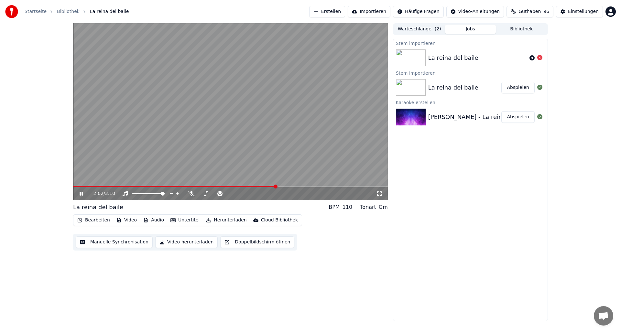
click at [253, 185] on video at bounding box center [230, 111] width 315 height 177
click at [253, 187] on span at bounding box center [163, 186] width 180 height 1
click at [81, 195] on icon at bounding box center [85, 193] width 15 height 5
click at [82, 193] on icon at bounding box center [81, 194] width 3 height 4
click at [92, 221] on button "Bearbeiten" at bounding box center [94, 220] width 38 height 9
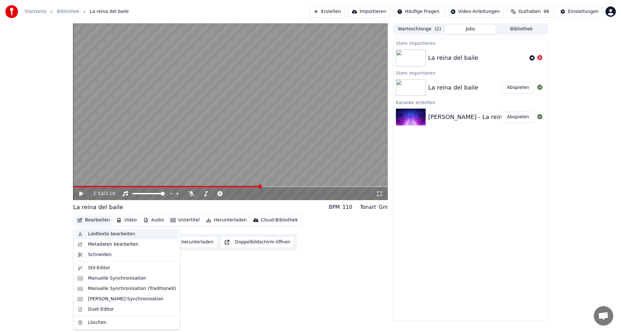
click at [97, 234] on div "Liedtexte bearbeiten" at bounding box center [111, 234] width 47 height 6
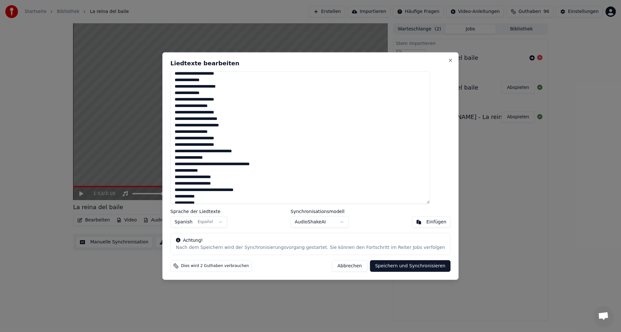
scroll to position [160, 0]
click at [207, 149] on textarea at bounding box center [301, 137] width 260 height 133
click at [337, 267] on button "Abbrechen" at bounding box center [349, 266] width 35 height 12
type textarea "**********"
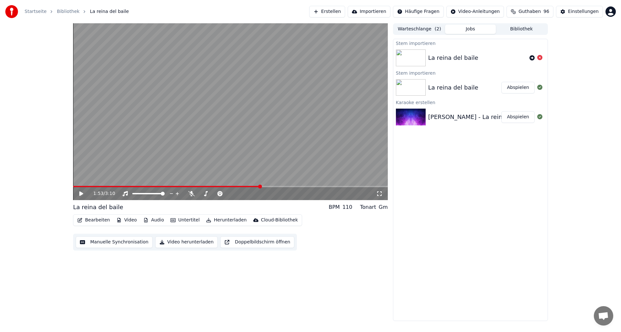
click at [251, 187] on span at bounding box center [167, 186] width 188 height 1
click at [81, 195] on icon at bounding box center [81, 194] width 4 height 5
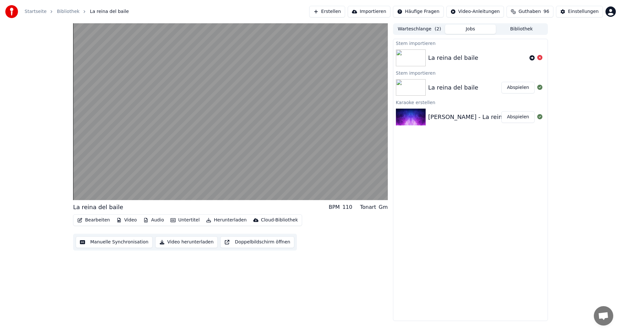
click at [521, 87] on button "Abspielen" at bounding box center [518, 88] width 33 height 12
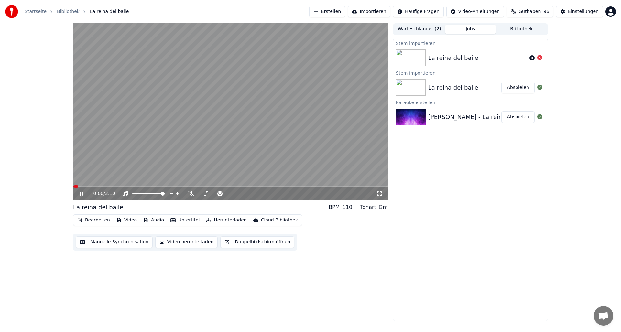
click at [322, 186] on span at bounding box center [230, 186] width 315 height 1
click at [333, 186] on span at bounding box center [230, 186] width 315 height 1
click at [202, 202] on div "3:05 / 3:10 La reina del baile BPM 110 Tonart Gm Bearbeiten Video Audio Unterti…" at bounding box center [230, 172] width 315 height 298
click at [516, 116] on button "Abspielen" at bounding box center [518, 117] width 33 height 12
click at [338, 186] on span at bounding box center [230, 186] width 315 height 1
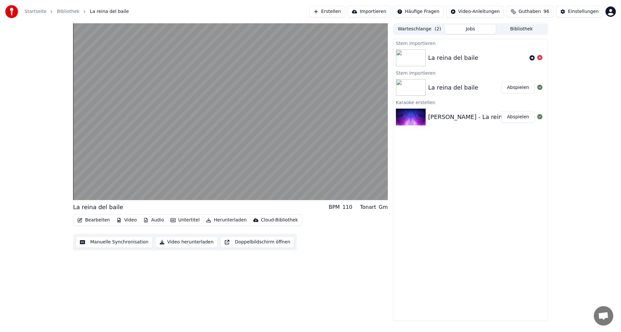
click at [515, 87] on button "Abspielen" at bounding box center [518, 88] width 33 height 12
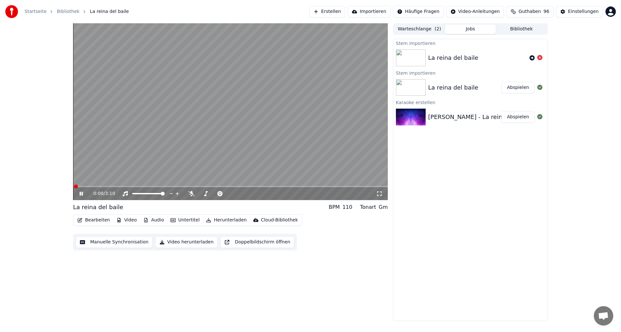
click at [348, 187] on span at bounding box center [230, 186] width 315 height 1
click at [81, 194] on icon at bounding box center [85, 193] width 15 height 5
click at [404, 28] on button "Warteschlange ( 2 )" at bounding box center [419, 29] width 51 height 9
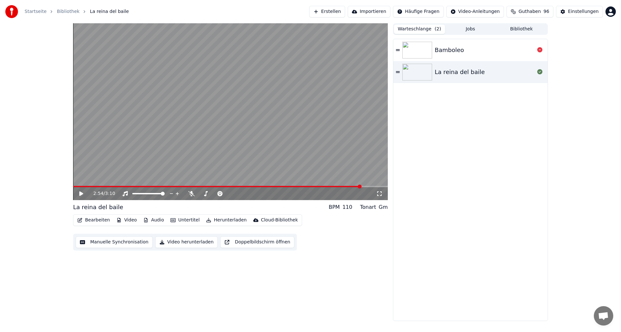
click at [413, 47] on img at bounding box center [418, 50] width 30 height 17
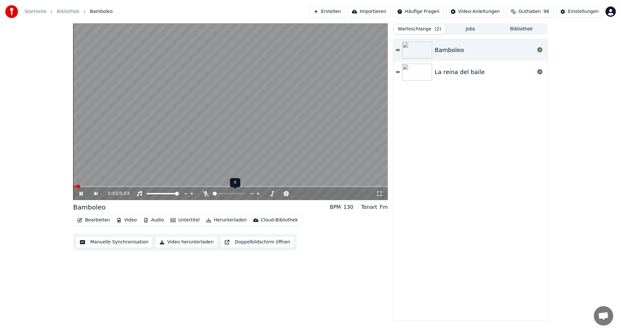
click at [252, 193] on icon at bounding box center [252, 194] width 6 height 6
click at [266, 194] on icon at bounding box center [266, 194] width 6 height 6
click at [266, 193] on icon at bounding box center [266, 194] width 6 height 6
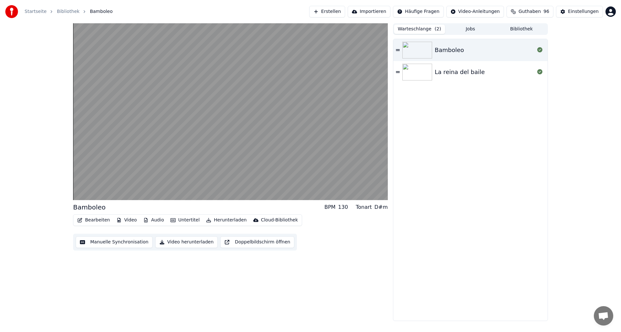
click at [222, 208] on div "Bamboleo BPM 130 Tonart D#m" at bounding box center [230, 207] width 315 height 9
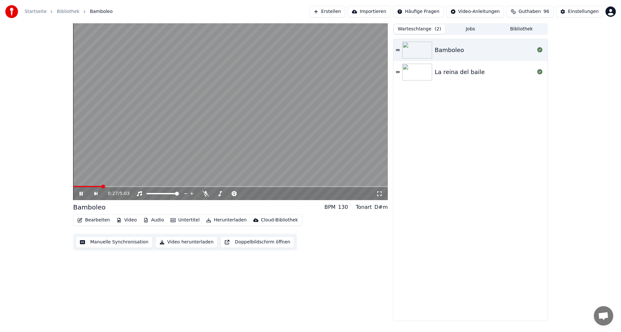
click at [81, 194] on icon at bounding box center [81, 194] width 3 height 4
click at [219, 220] on button "Herunterladen" at bounding box center [227, 220] width 46 height 9
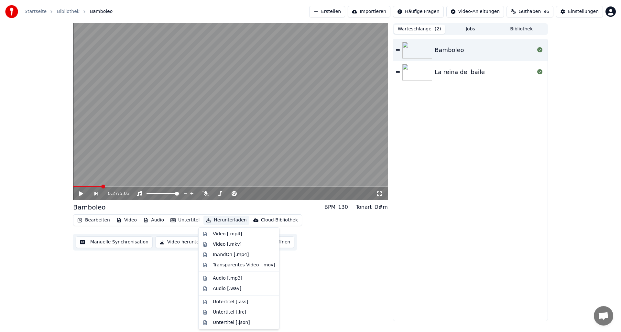
click at [81, 193] on icon at bounding box center [81, 194] width 4 height 5
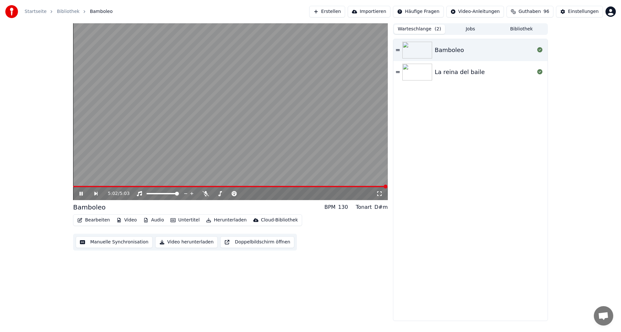
click at [91, 186] on span at bounding box center [230, 186] width 315 height 1
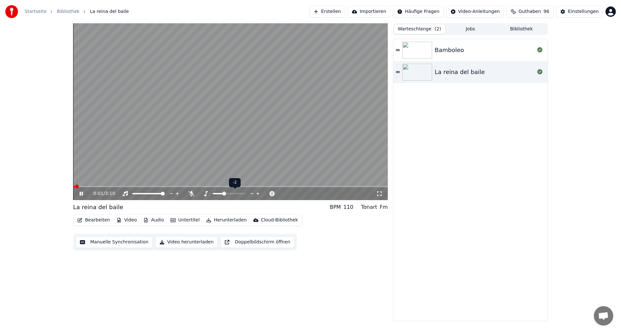
click at [258, 192] on icon at bounding box center [258, 194] width 6 height 6
click at [444, 46] on div "Bamboleo" at bounding box center [449, 50] width 29 height 9
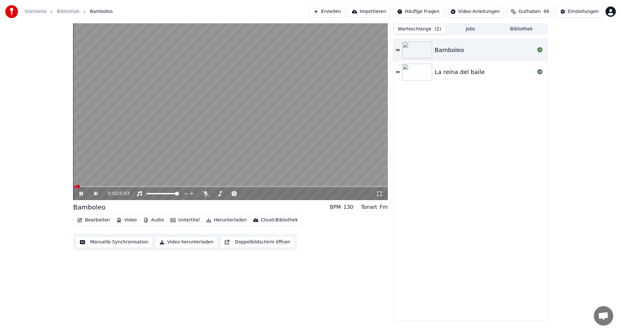
click at [148, 186] on span at bounding box center [230, 186] width 315 height 1
click at [196, 187] on span at bounding box center [230, 186] width 315 height 1
click at [189, 187] on span at bounding box center [131, 186] width 116 height 1
click at [79, 195] on icon at bounding box center [85, 193] width 15 height 5
click at [81, 194] on icon at bounding box center [81, 194] width 4 height 5
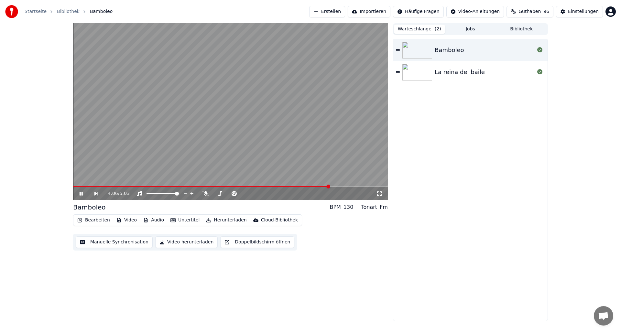
click at [81, 194] on icon at bounding box center [85, 193] width 15 height 5
click at [76, 185] on video at bounding box center [230, 111] width 315 height 177
click at [74, 187] on span at bounding box center [201, 186] width 257 height 1
click at [149, 172] on video at bounding box center [230, 111] width 315 height 177
click at [32, 42] on div "1:38 / 5:03 Bamboleo BPM 130 Tonart Fm Bearbeiten Video Audio Untertitel Herunt…" at bounding box center [310, 172] width 621 height 298
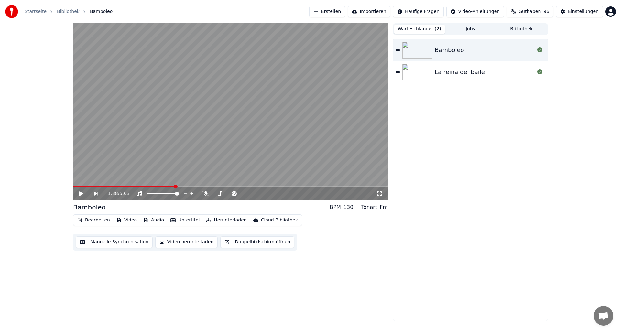
click at [418, 77] on img at bounding box center [418, 72] width 30 height 17
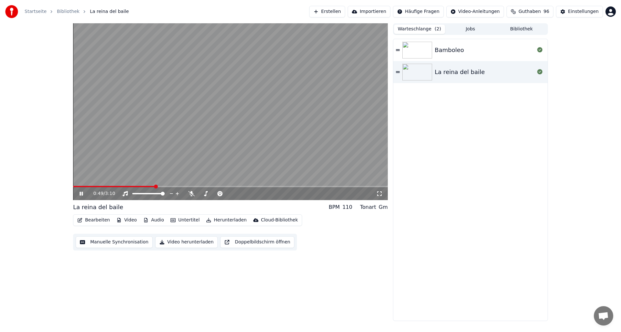
click at [82, 194] on icon at bounding box center [85, 193] width 15 height 5
click at [409, 55] on img at bounding box center [418, 50] width 30 height 17
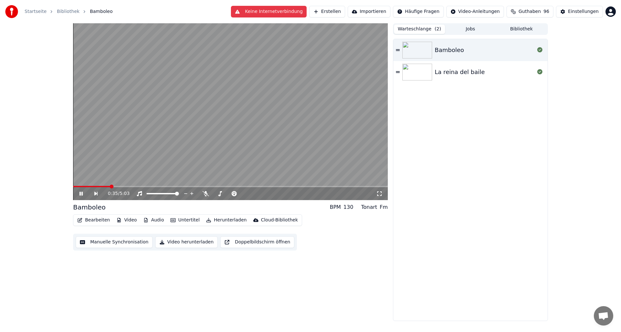
click at [82, 194] on icon at bounding box center [81, 194] width 3 height 4
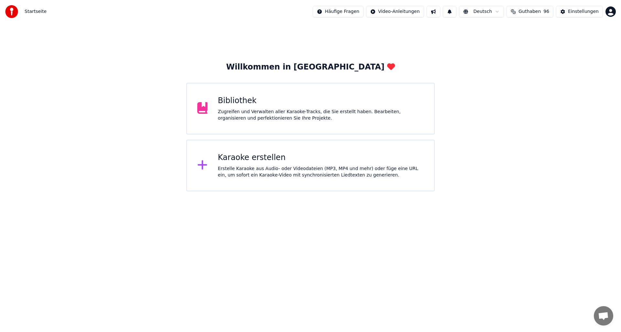
click at [231, 109] on div "Zugreifen und Verwalten aller Karaoke-Tracks, die Sie erstellt haben. Bearbeite…" at bounding box center [321, 115] width 206 height 13
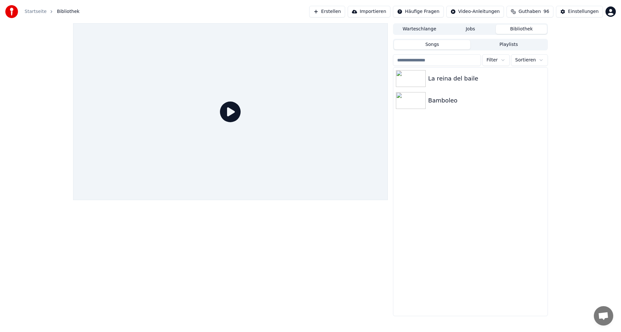
click at [236, 110] on icon at bounding box center [230, 112] width 21 height 21
click at [409, 100] on img at bounding box center [411, 100] width 30 height 17
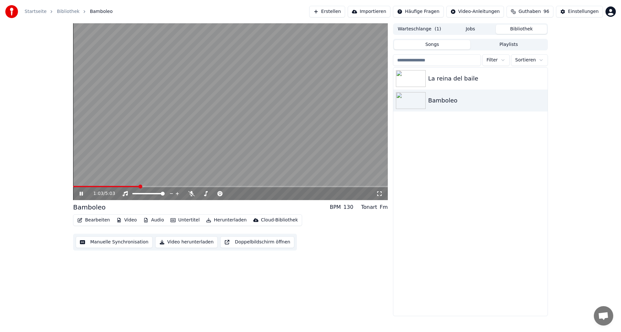
click at [82, 195] on icon at bounding box center [81, 194] width 3 height 4
click at [81, 193] on icon at bounding box center [81, 194] width 4 height 5
click at [82, 194] on icon at bounding box center [81, 194] width 3 height 4
click at [81, 194] on icon at bounding box center [81, 194] width 4 height 5
click at [81, 193] on icon at bounding box center [81, 194] width 3 height 4
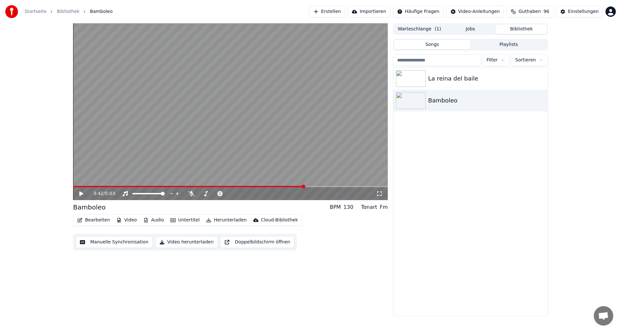
click at [75, 187] on span at bounding box center [188, 186] width 231 height 1
click at [73, 187] on span at bounding box center [75, 187] width 4 height 4
click at [79, 194] on icon at bounding box center [85, 193] width 15 height 5
click at [138, 155] on video at bounding box center [230, 111] width 315 height 177
click at [81, 194] on icon at bounding box center [81, 194] width 4 height 5
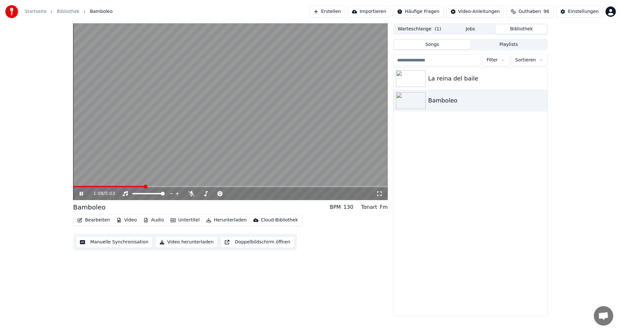
click at [81, 194] on icon at bounding box center [85, 193] width 15 height 5
click at [82, 194] on icon at bounding box center [81, 194] width 4 height 5
click at [77, 187] on span at bounding box center [209, 186] width 273 height 1
click at [89, 187] on span at bounding box center [230, 186] width 315 height 1
click at [81, 195] on icon at bounding box center [85, 193] width 15 height 5
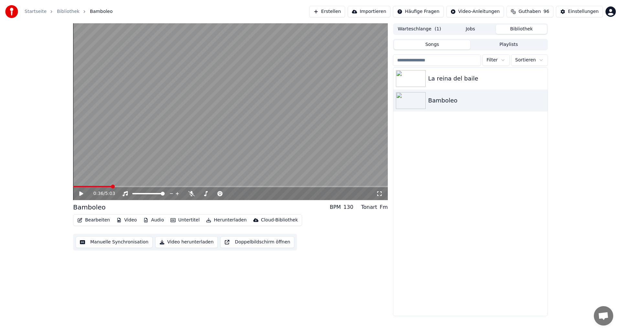
click at [81, 195] on icon at bounding box center [85, 193] width 15 height 5
click at [410, 78] on img at bounding box center [411, 78] width 30 height 17
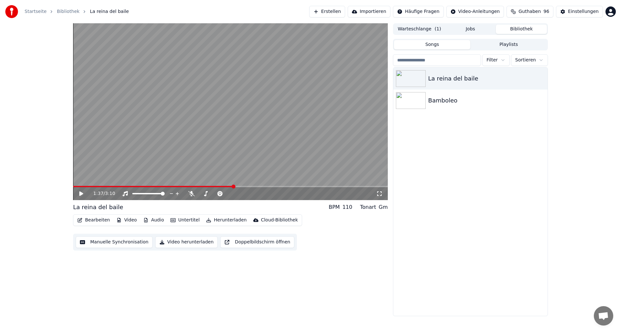
click at [228, 135] on video at bounding box center [230, 111] width 315 height 177
click at [82, 194] on icon at bounding box center [81, 194] width 3 height 4
click at [446, 80] on div "La reina del baile" at bounding box center [483, 78] width 110 height 9
click at [542, 77] on icon "button" at bounding box center [542, 78] width 6 height 5
click at [448, 79] on div "La reina del baile" at bounding box center [483, 78] width 110 height 9
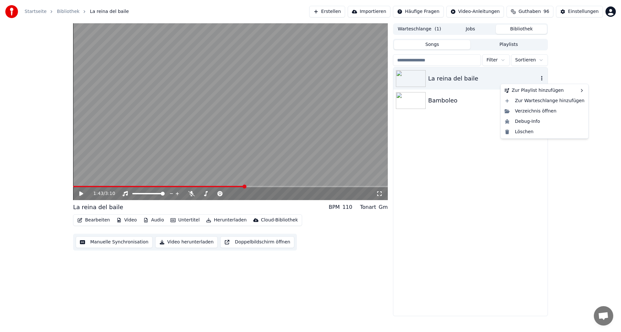
click at [448, 79] on div "La reina del baile" at bounding box center [483, 78] width 110 height 9
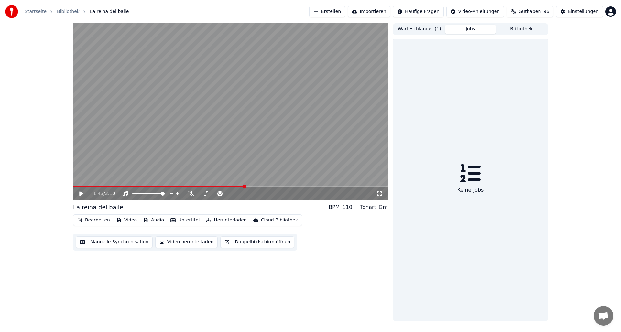
click at [469, 29] on button "Jobs" at bounding box center [470, 29] width 51 height 9
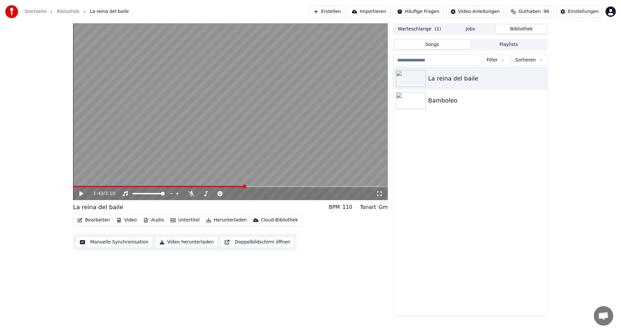
click at [532, 30] on button "Bibliothek" at bounding box center [521, 29] width 51 height 9
click at [411, 29] on button "Warteschlange ( 1 )" at bounding box center [419, 29] width 51 height 9
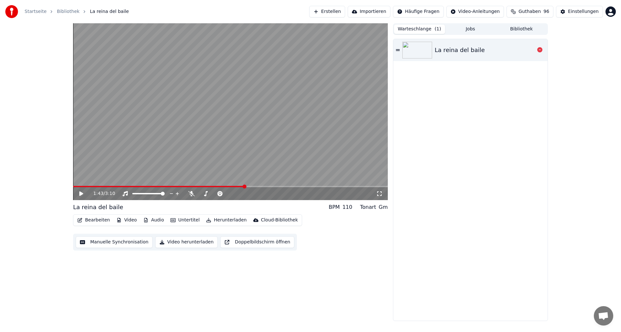
click at [454, 52] on div "La reina del baile" at bounding box center [460, 50] width 50 height 9
click at [421, 48] on img at bounding box center [418, 50] width 30 height 17
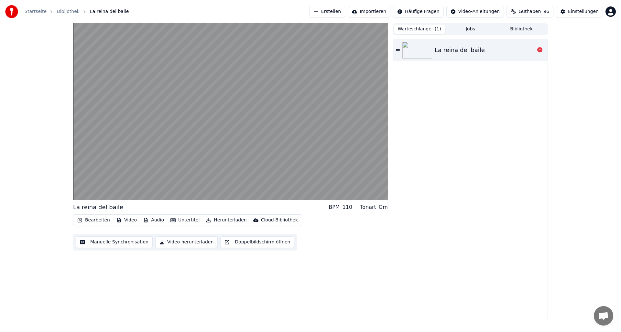
click at [415, 49] on img at bounding box center [418, 50] width 30 height 17
